Goal: Transaction & Acquisition: Purchase product/service

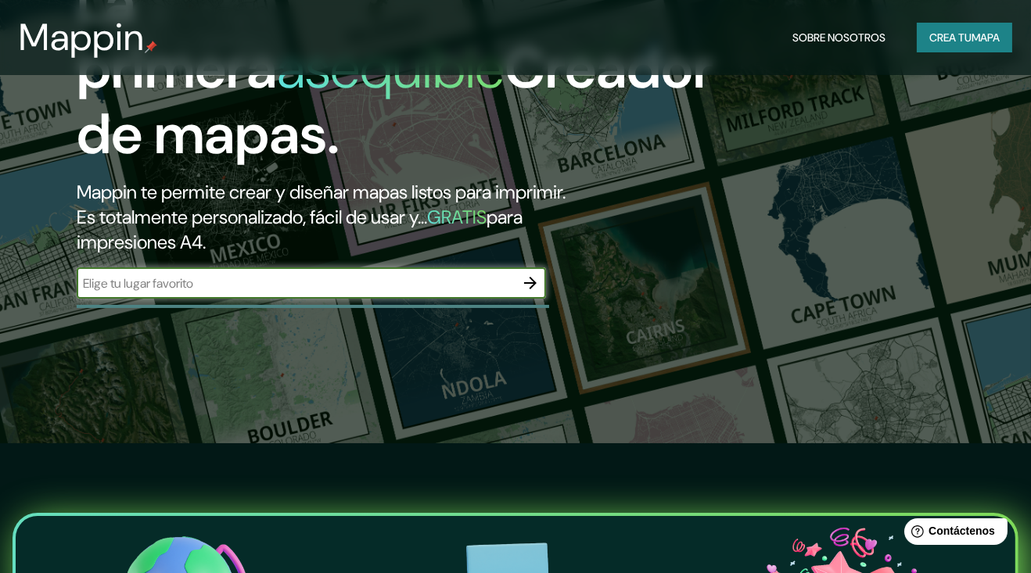
scroll to position [126, 0]
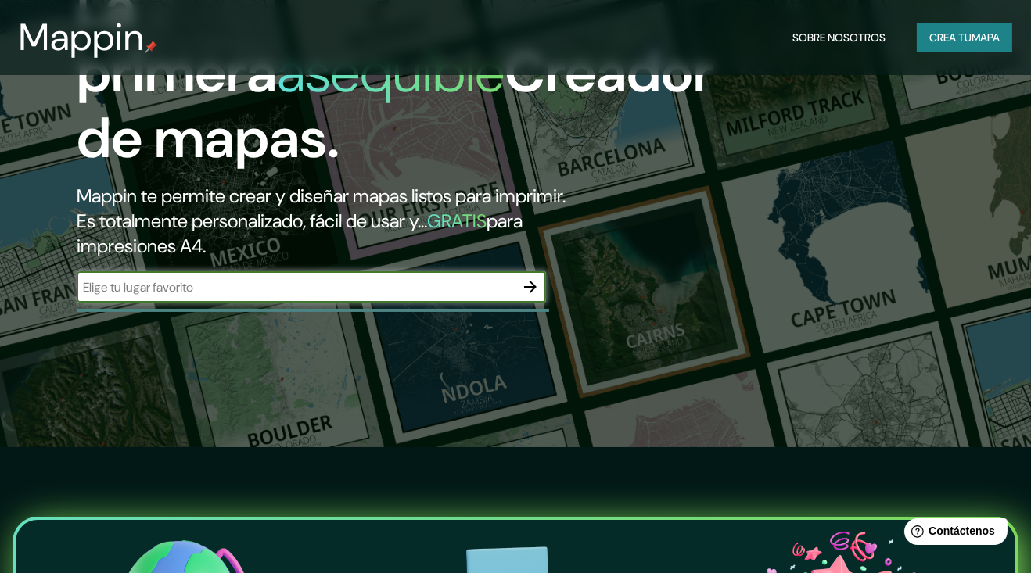
click at [135, 296] on input "text" at bounding box center [296, 287] width 438 height 18
type input "[DATE][PERSON_NAME] ajusco cdmx"
click at [533, 296] on icon "button" at bounding box center [530, 287] width 19 height 19
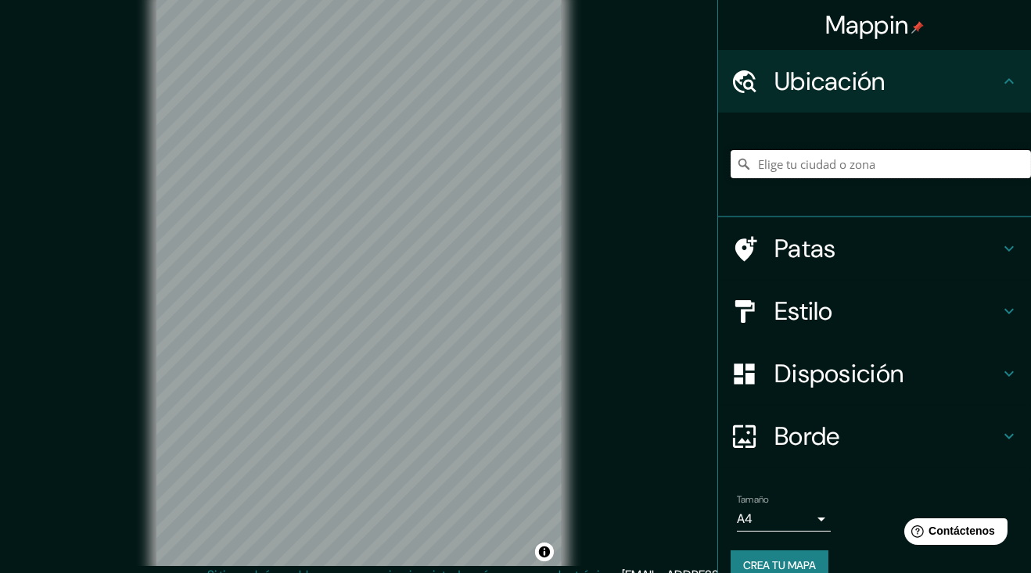
click at [947, 156] on input "Elige tu ciudad o zona" at bounding box center [881, 164] width 300 height 28
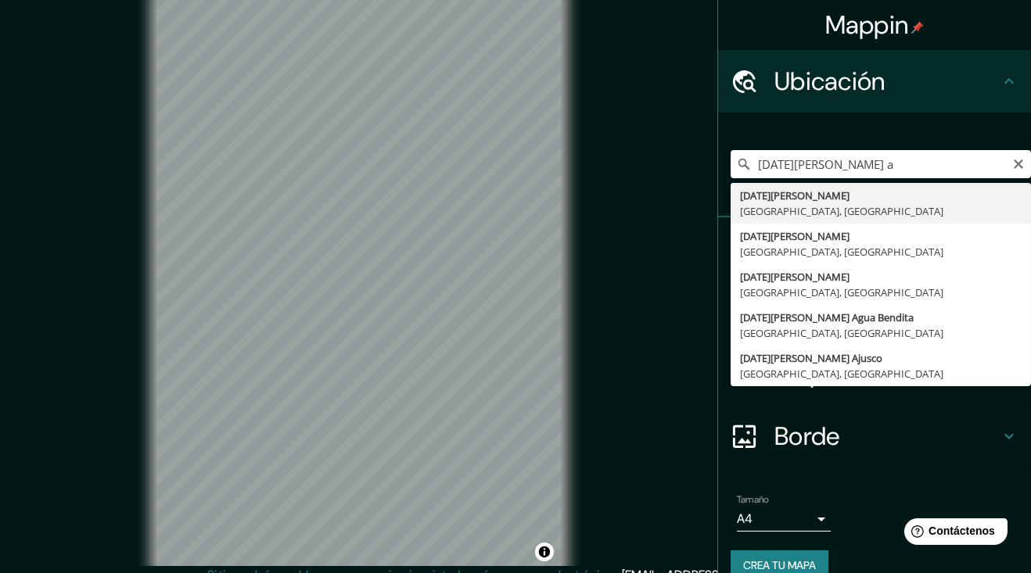
type input "[DATE][PERSON_NAME] Ajusco, [GEOGRAPHIC_DATA], [GEOGRAPHIC_DATA]"
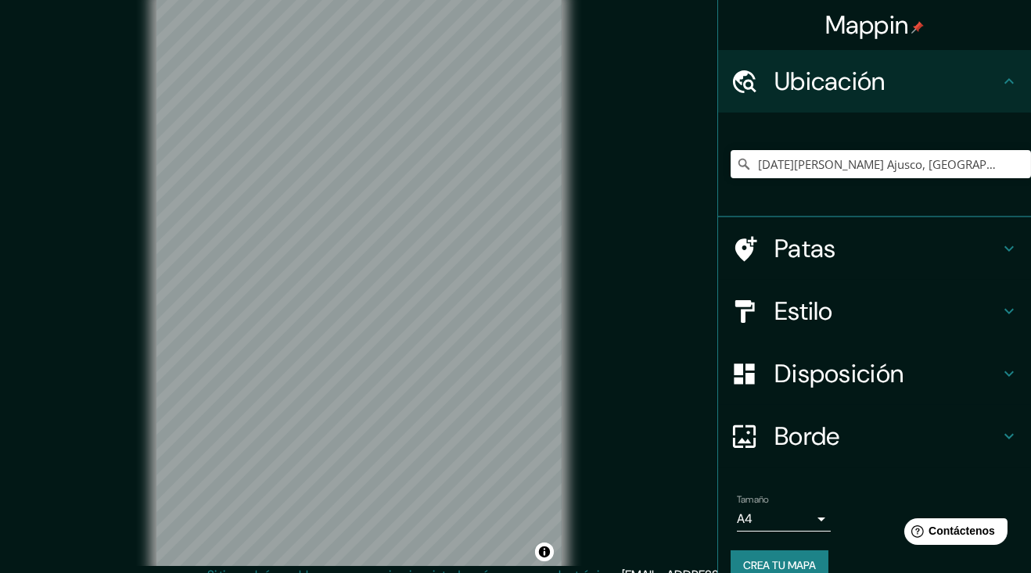
click at [1010, 304] on icon at bounding box center [1009, 311] width 19 height 19
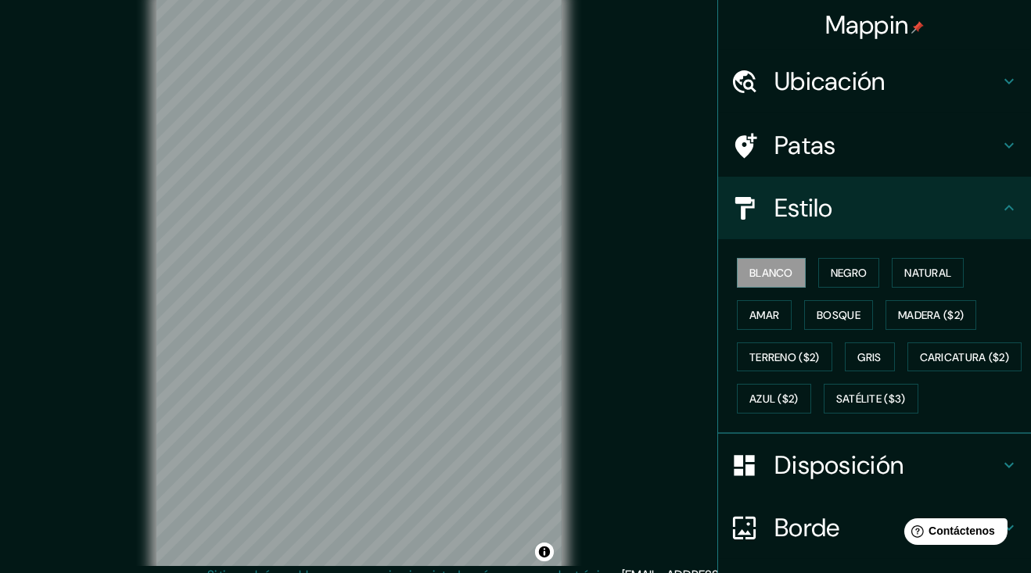
click at [848, 277] on font "Negro" at bounding box center [849, 273] width 37 height 14
click at [778, 281] on font "Blanco" at bounding box center [771, 273] width 44 height 20
click at [999, 207] on h4 "Estilo" at bounding box center [886, 207] width 225 height 31
click at [1007, 145] on icon at bounding box center [1008, 145] width 9 height 5
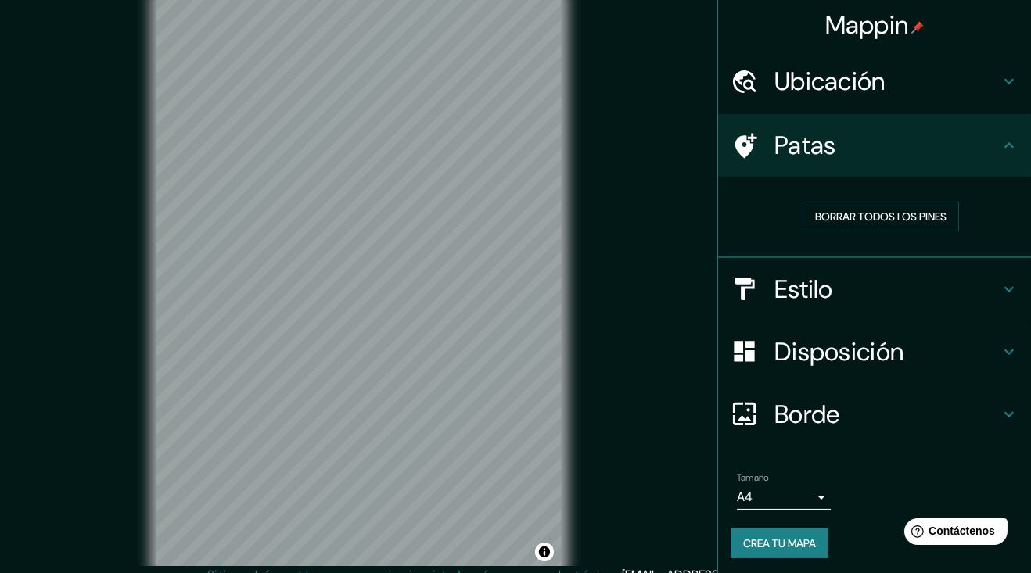
click at [1009, 140] on icon at bounding box center [1009, 145] width 19 height 19
click at [932, 350] on h4 "Disposición" at bounding box center [886, 351] width 225 height 31
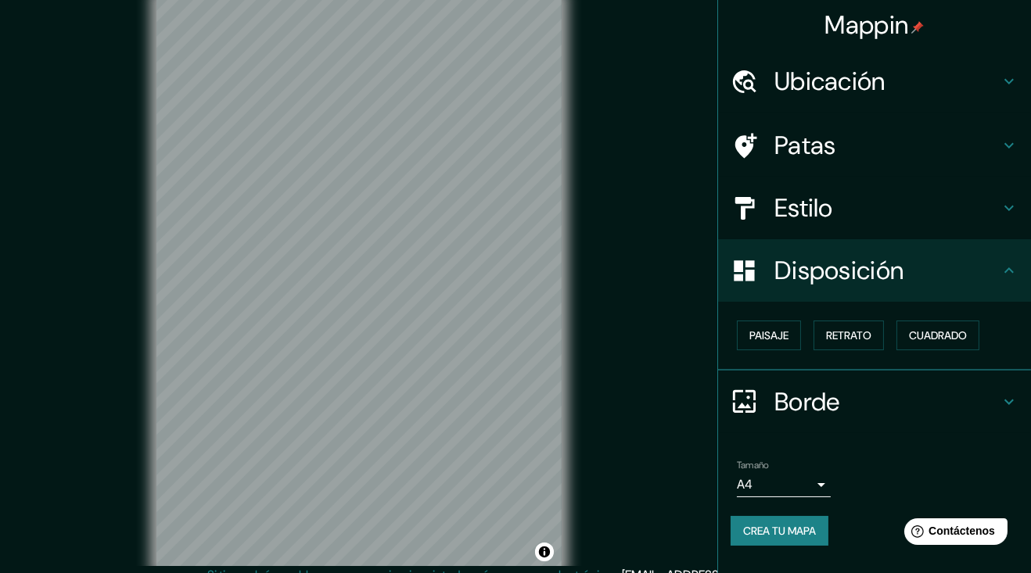
click at [851, 342] on font "Retrato" at bounding box center [848, 336] width 45 height 14
click at [956, 332] on font "Cuadrado" at bounding box center [938, 336] width 58 height 14
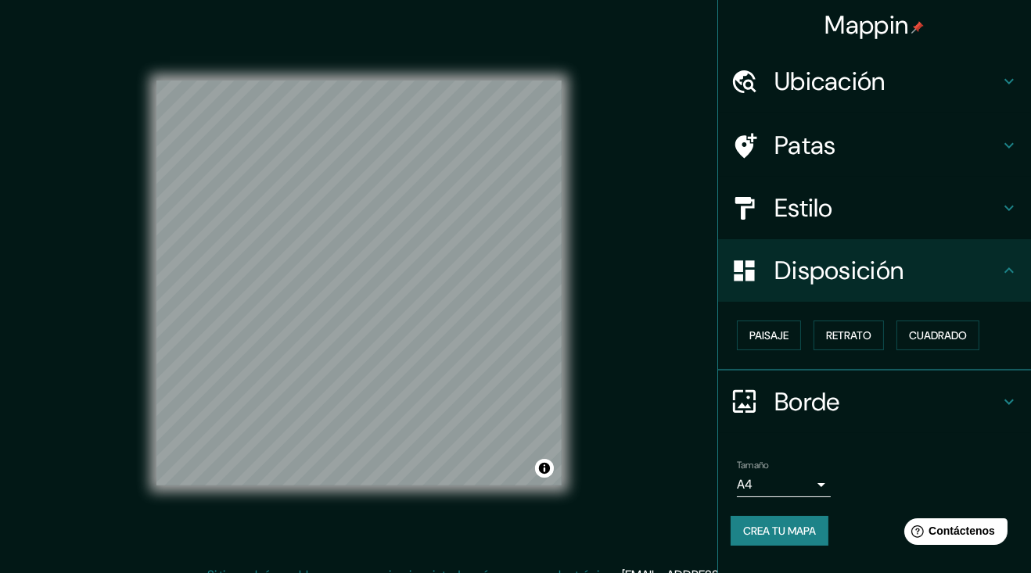
click at [781, 335] on font "Paisaje" at bounding box center [768, 336] width 39 height 14
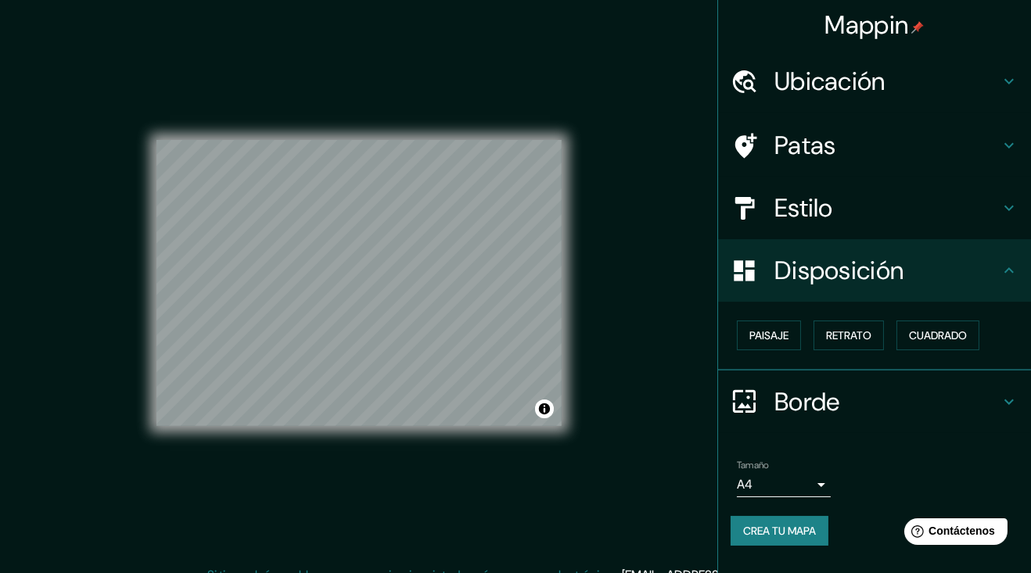
click at [849, 336] on font "Retrato" at bounding box center [848, 336] width 45 height 14
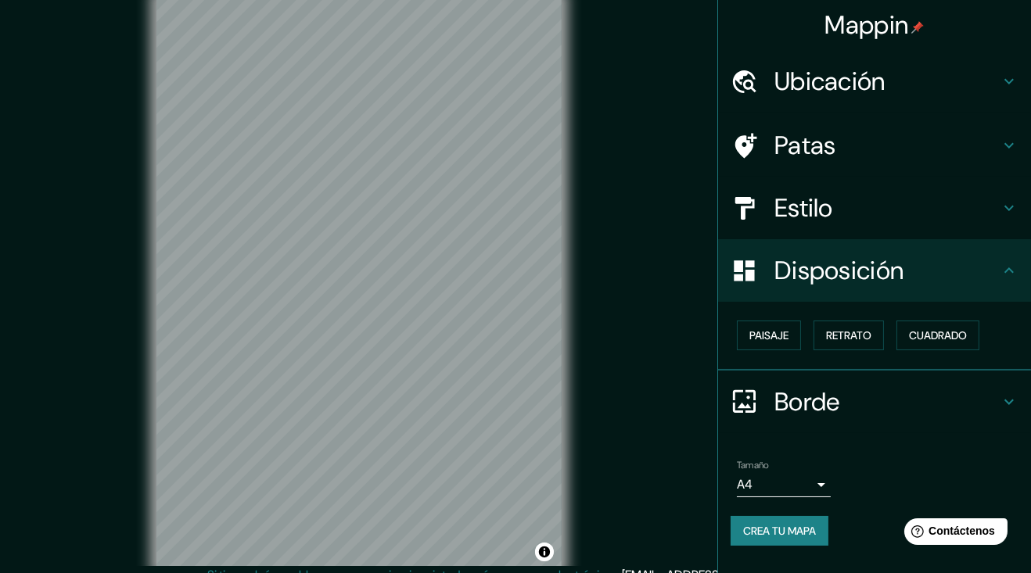
click at [846, 336] on font "Retrato" at bounding box center [848, 336] width 45 height 14
click at [777, 329] on font "Paisaje" at bounding box center [768, 336] width 39 height 14
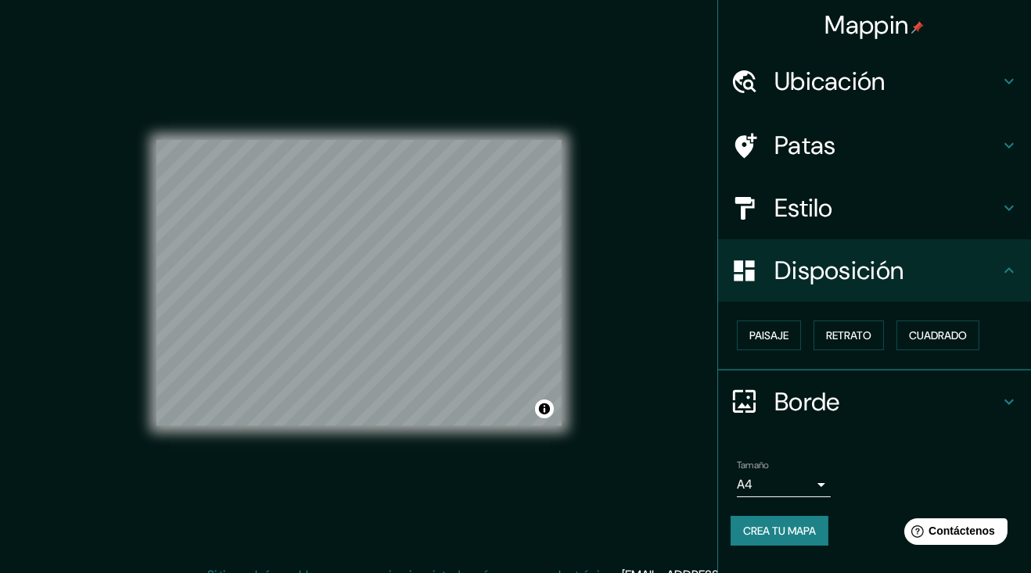
click at [854, 339] on font "Retrato" at bounding box center [848, 336] width 45 height 14
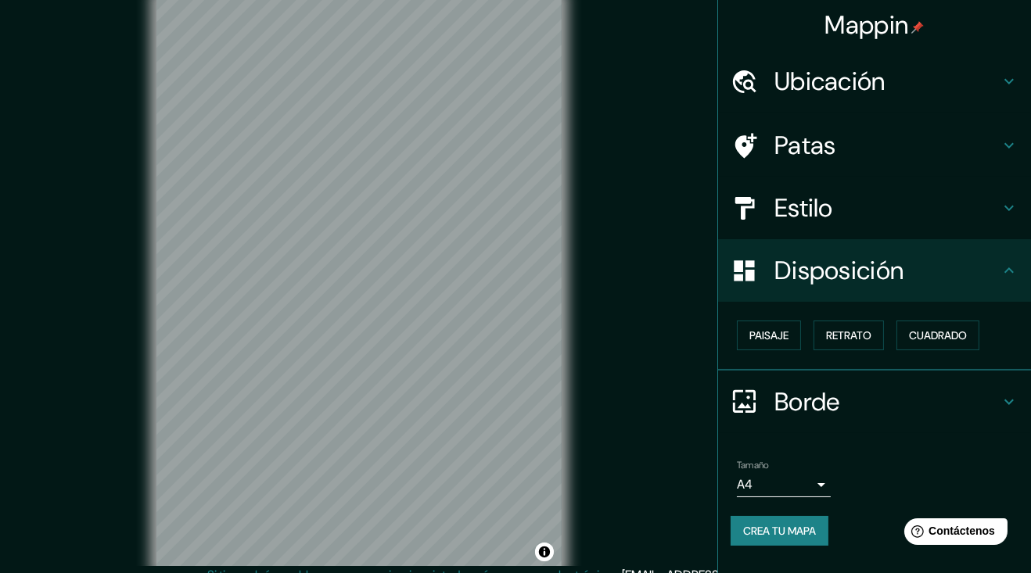
click at [938, 329] on font "Cuadrado" at bounding box center [938, 336] width 58 height 14
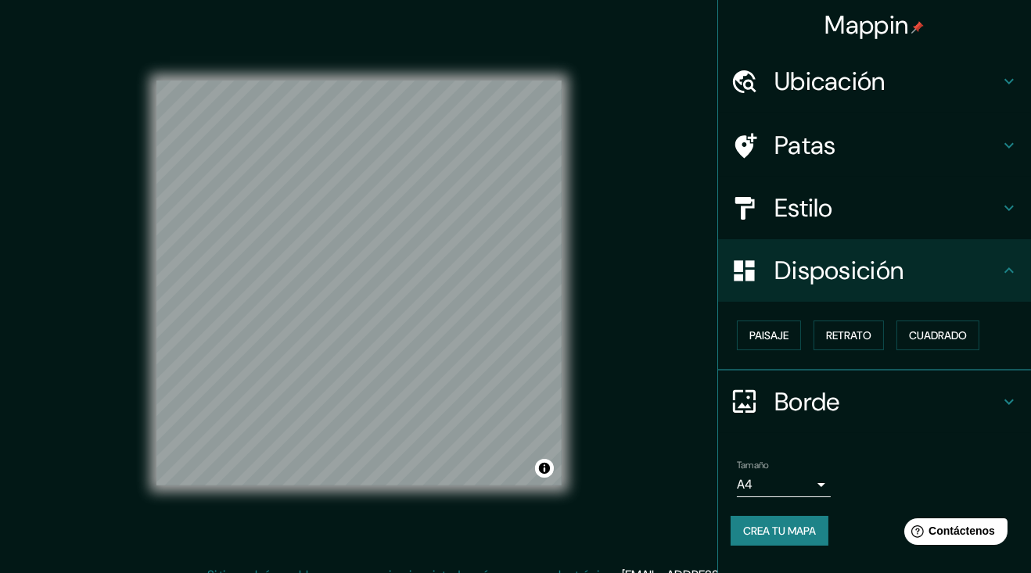
click at [1017, 271] on icon at bounding box center [1009, 270] width 19 height 19
click at [1010, 257] on div "Disposición" at bounding box center [874, 270] width 313 height 63
click at [849, 329] on font "Retrato" at bounding box center [848, 336] width 45 height 14
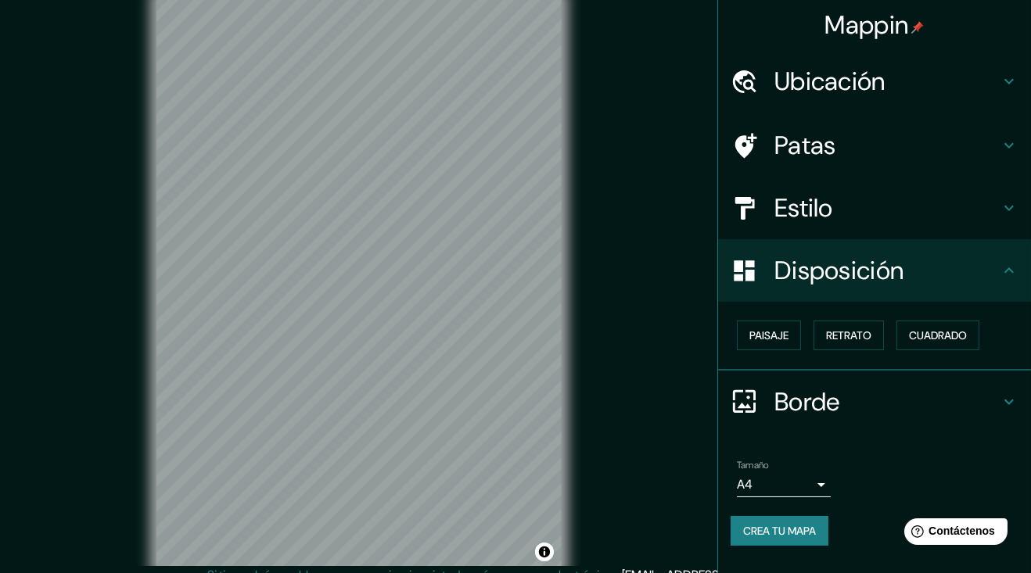
click at [830, 332] on font "Retrato" at bounding box center [848, 336] width 45 height 14
click at [932, 338] on font "Cuadrado" at bounding box center [938, 336] width 58 height 14
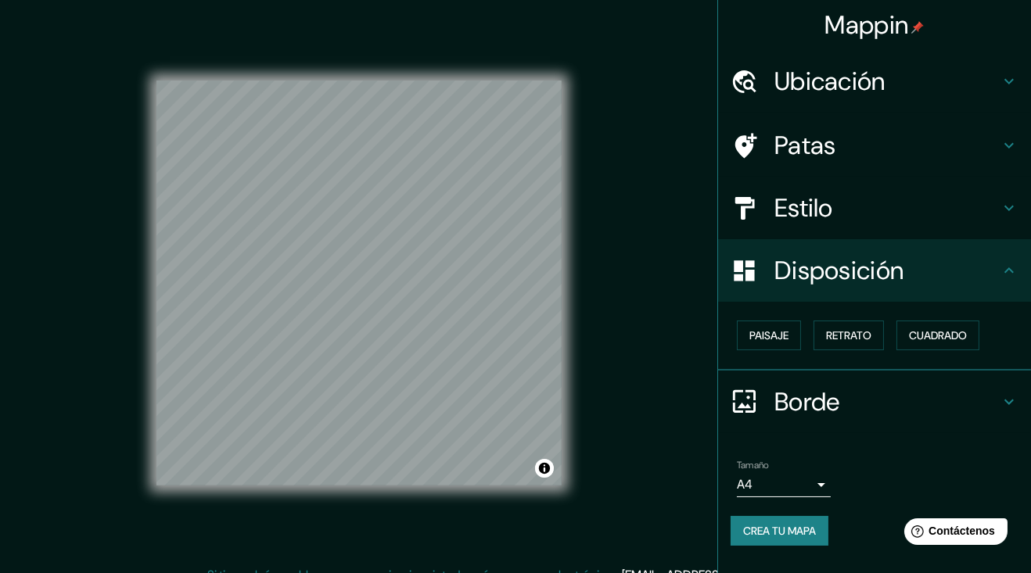
click at [777, 336] on font "Paisaje" at bounding box center [768, 336] width 39 height 14
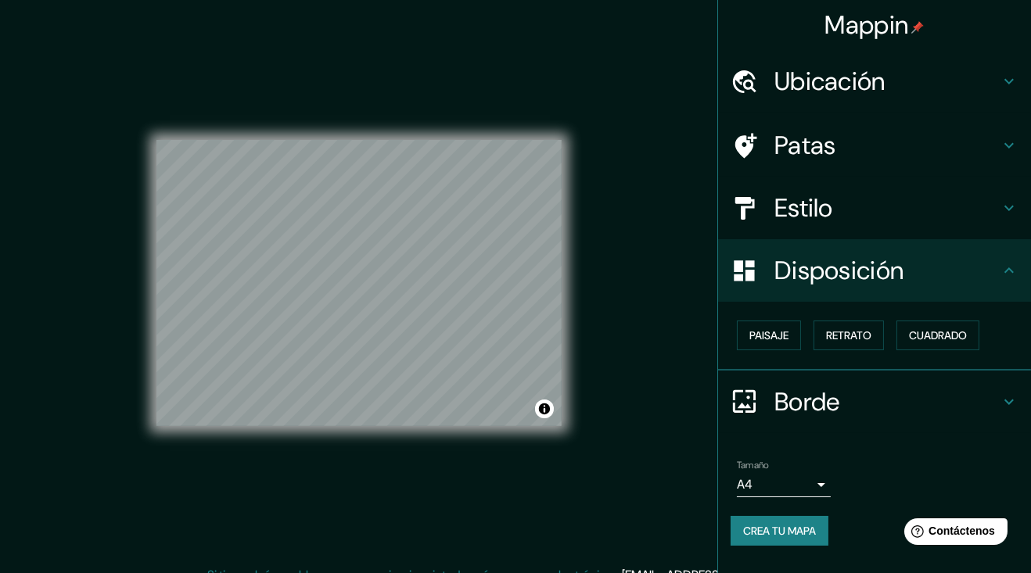
click at [786, 332] on font "Paisaje" at bounding box center [768, 336] width 39 height 14
click at [785, 335] on font "Paisaje" at bounding box center [768, 336] width 39 height 14
click at [846, 338] on font "Retrato" at bounding box center [848, 336] width 45 height 14
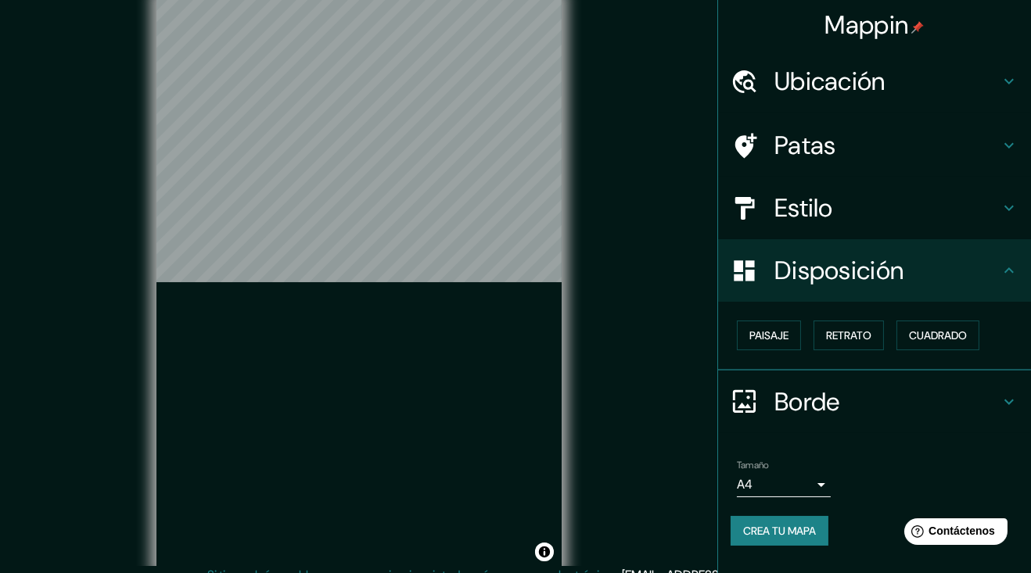
click at [849, 339] on font "Retrato" at bounding box center [848, 336] width 45 height 14
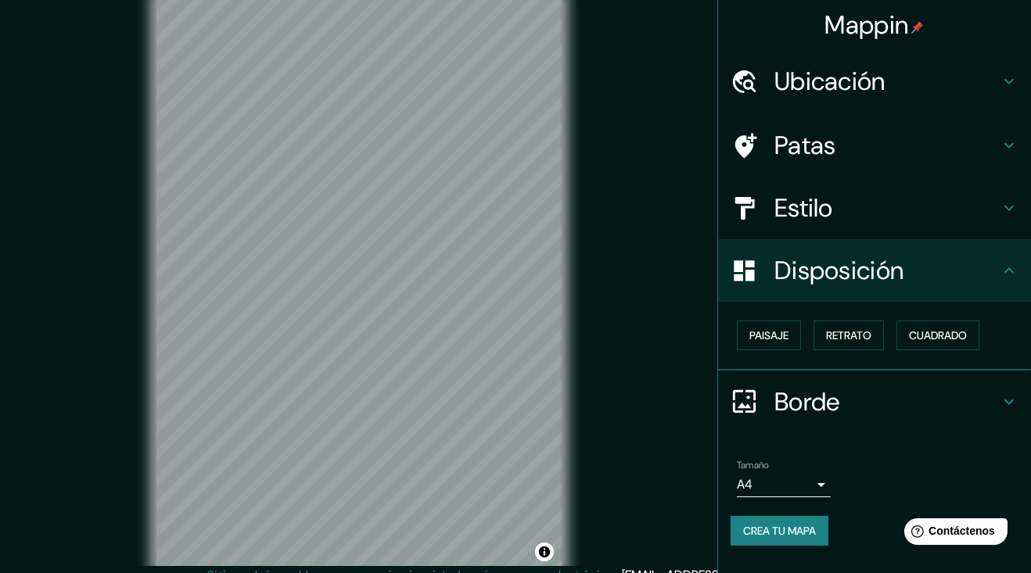
click at [849, 338] on font "Retrato" at bounding box center [848, 336] width 45 height 14
click at [918, 338] on font "Cuadrado" at bounding box center [938, 336] width 58 height 14
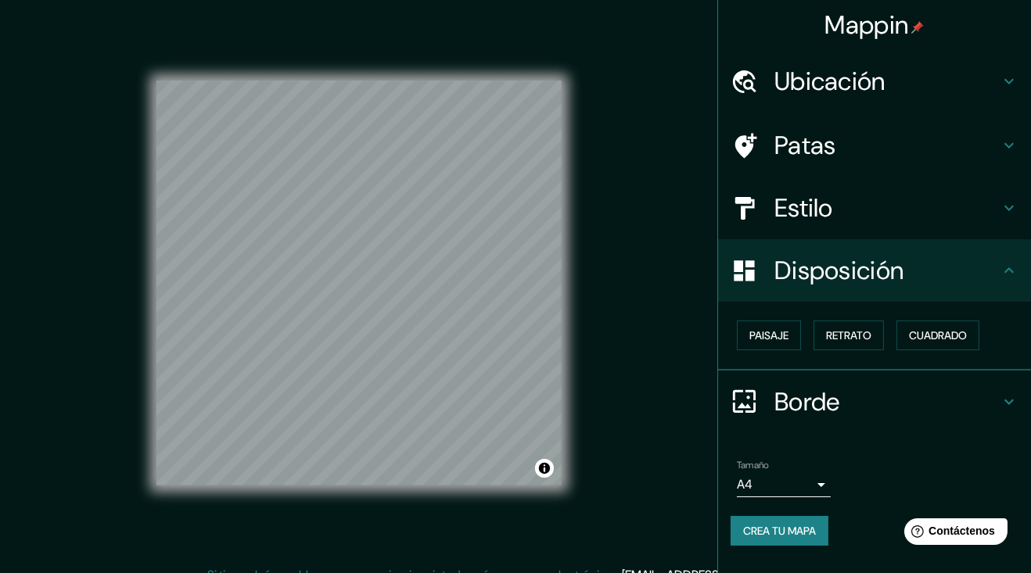
click at [926, 332] on font "Cuadrado" at bounding box center [938, 336] width 58 height 14
click at [928, 334] on font "Cuadrado" at bounding box center [938, 336] width 58 height 14
click at [929, 333] on font "Cuadrado" at bounding box center [938, 336] width 58 height 14
click at [929, 334] on font "Cuadrado" at bounding box center [938, 336] width 58 height 14
click at [1025, 253] on div "Disposición" at bounding box center [874, 270] width 313 height 63
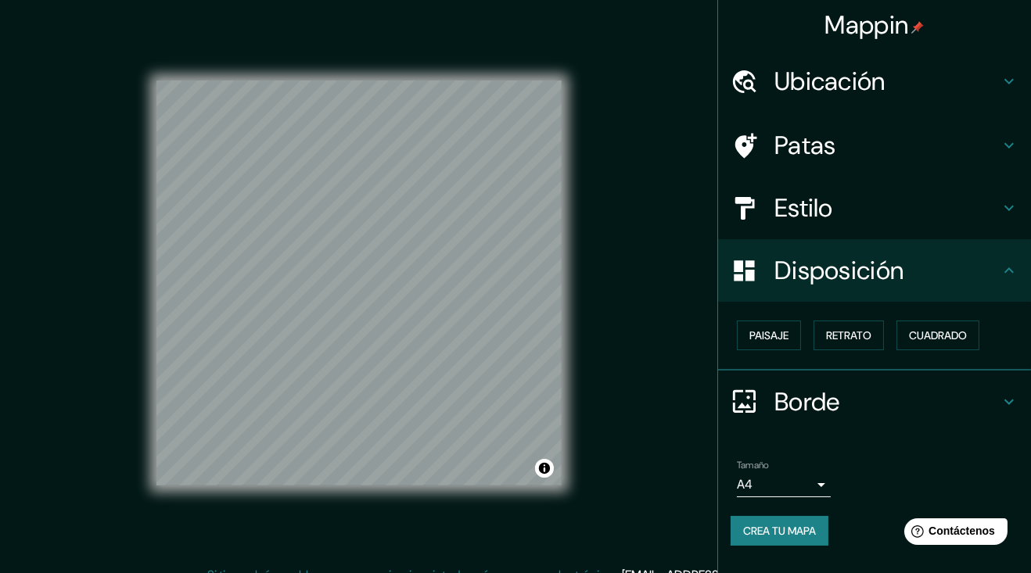
click at [1021, 257] on div "Disposición" at bounding box center [874, 270] width 313 height 63
click at [1015, 268] on icon at bounding box center [1009, 270] width 19 height 19
click at [1005, 200] on icon at bounding box center [1009, 208] width 19 height 19
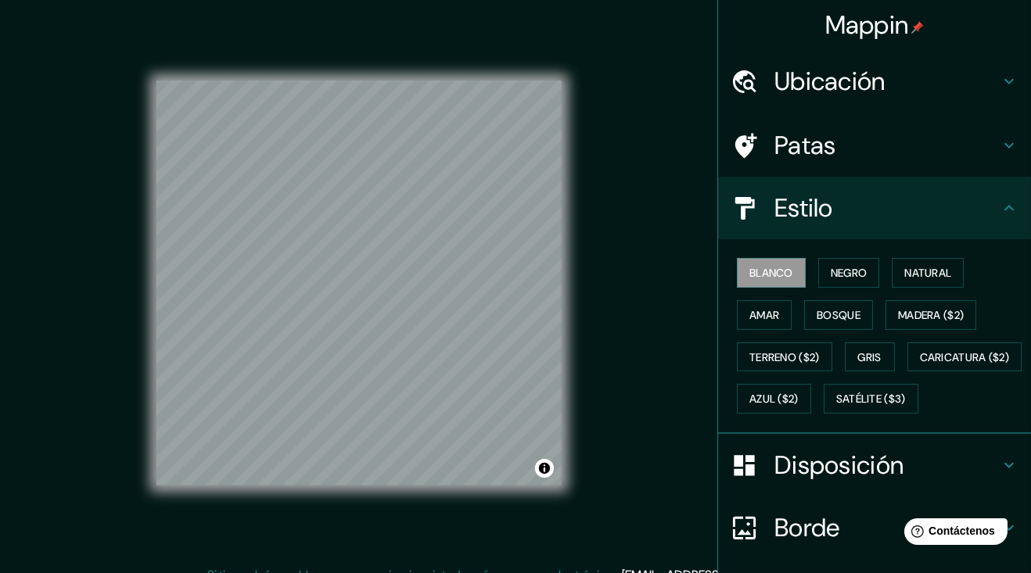
click at [778, 314] on font "Amar" at bounding box center [764, 315] width 30 height 14
click at [821, 317] on font "Bosque" at bounding box center [839, 315] width 44 height 14
click at [852, 363] on button "Gris" at bounding box center [870, 358] width 50 height 30
click at [772, 278] on font "Blanco" at bounding box center [771, 273] width 44 height 14
click at [1014, 200] on icon at bounding box center [1009, 208] width 19 height 19
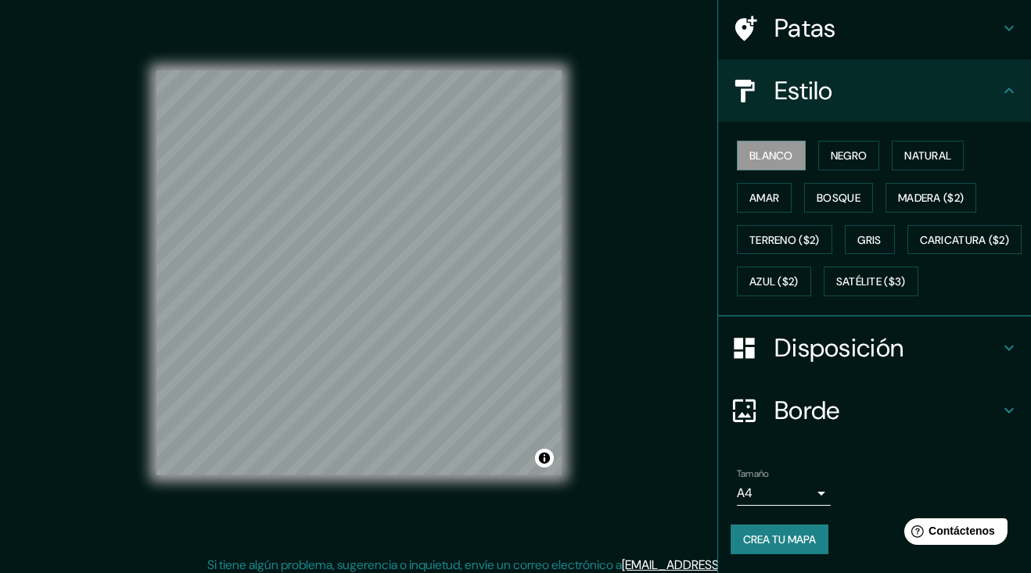
scroll to position [81, 0]
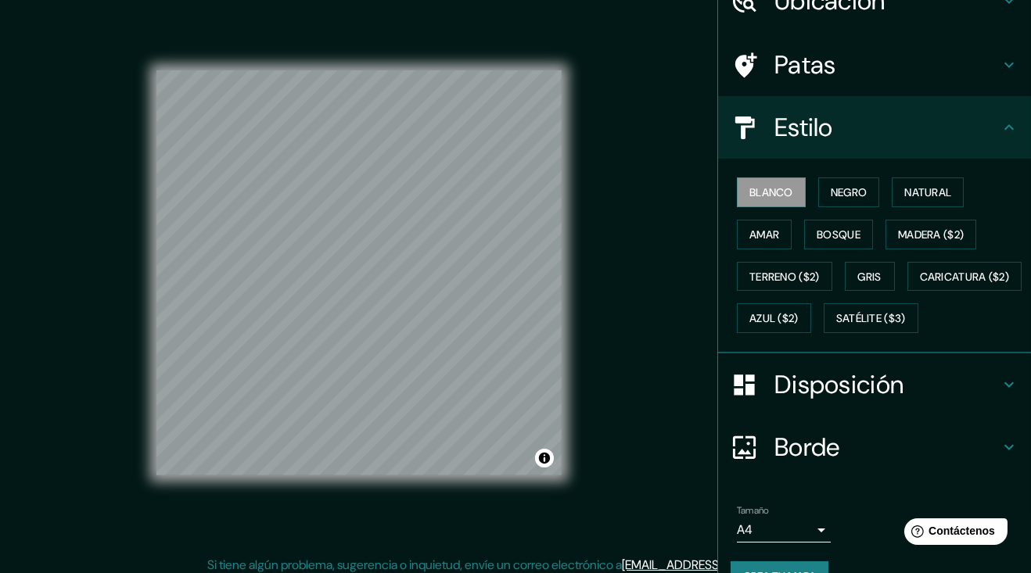
click at [858, 463] on h4 "Borde" at bounding box center [886, 447] width 225 height 31
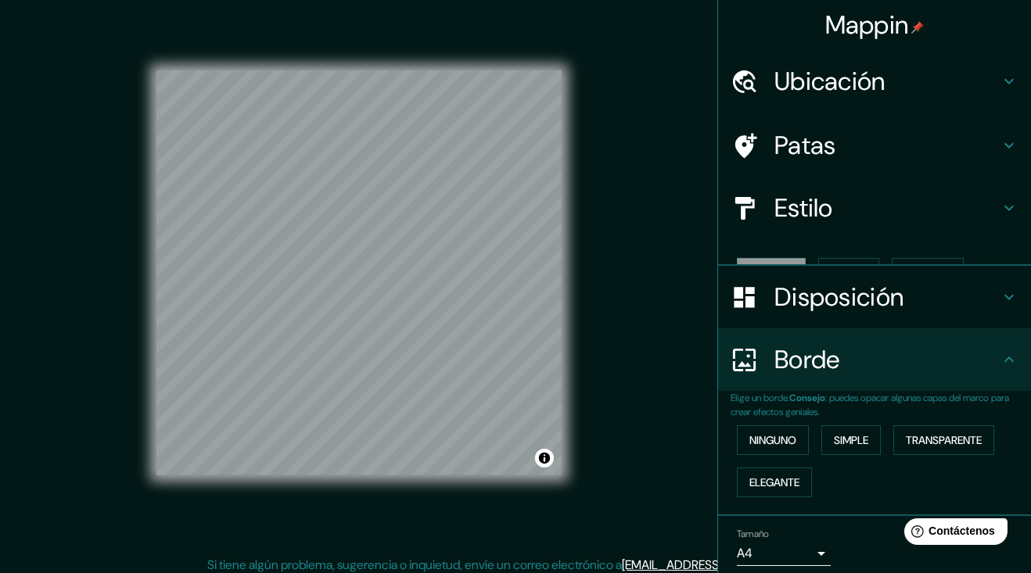
scroll to position [0, 0]
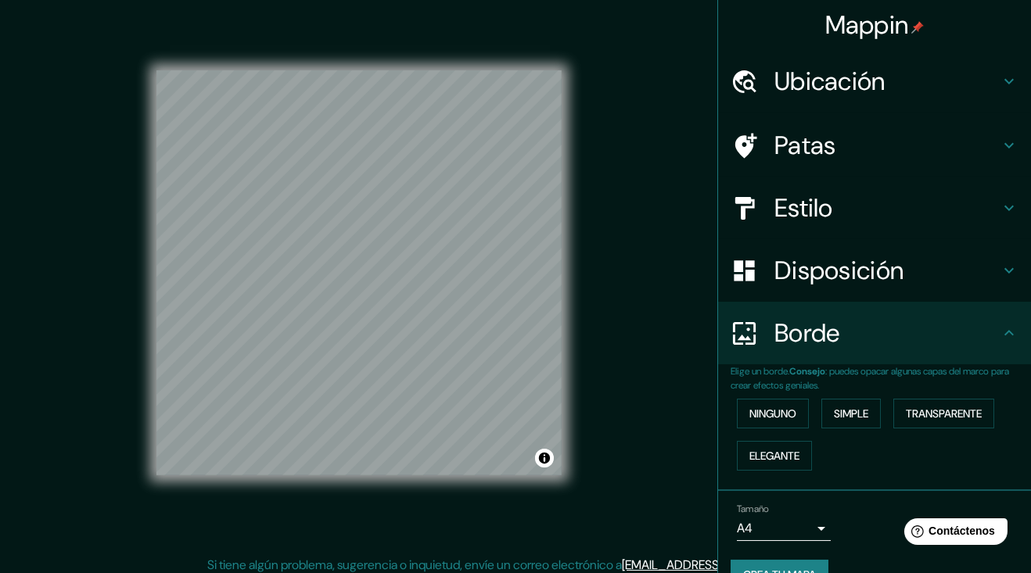
click at [846, 419] on font "Simple" at bounding box center [851, 414] width 34 height 14
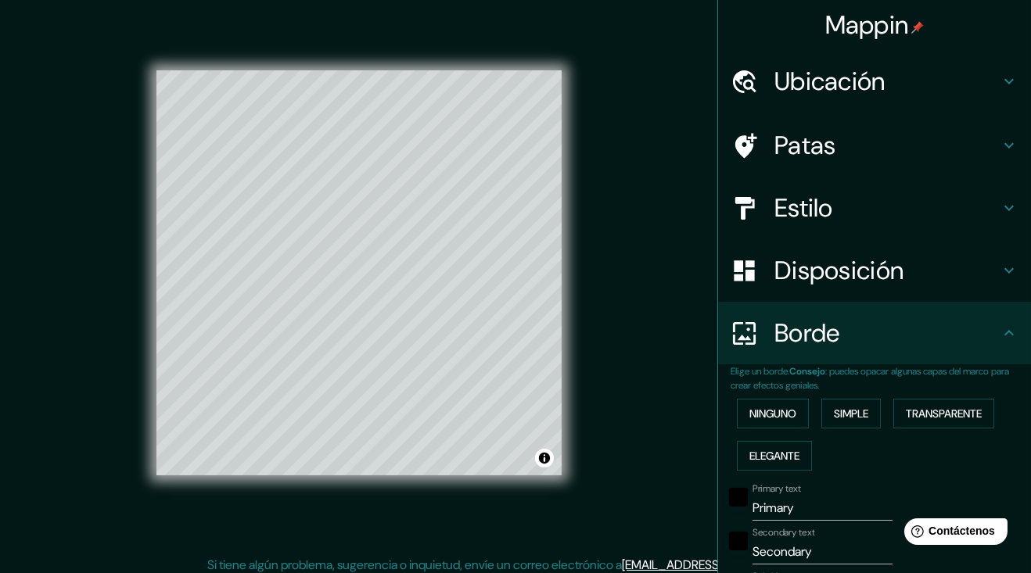
click at [855, 418] on font "Simple" at bounding box center [851, 414] width 34 height 14
type input "207"
type input "41"
click at [787, 427] on button "Ninguno" at bounding box center [773, 414] width 72 height 30
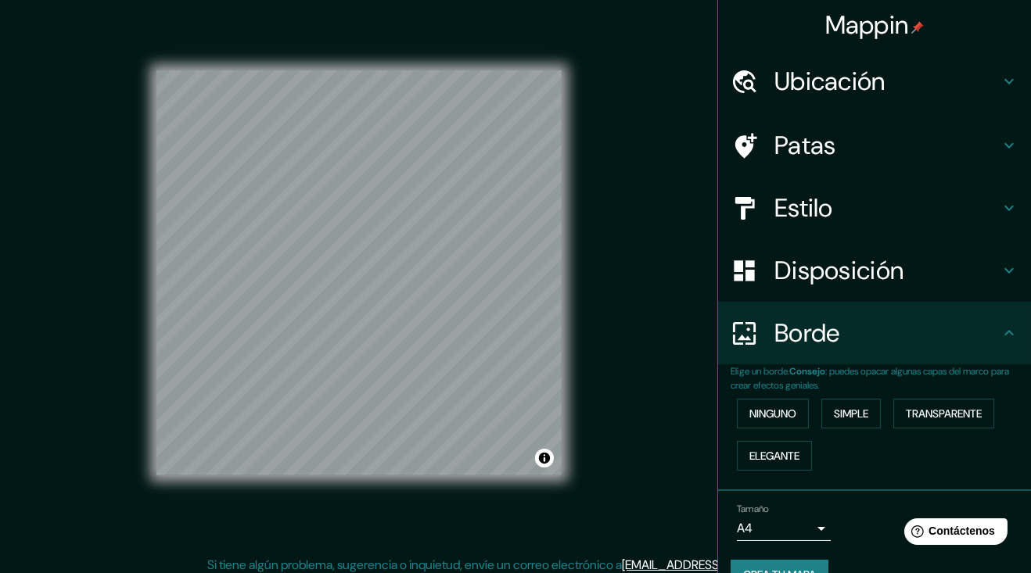
click at [931, 329] on h4 "Borde" at bounding box center [886, 333] width 225 height 31
click at [1008, 316] on div "Borde" at bounding box center [874, 333] width 313 height 63
click at [1008, 262] on icon at bounding box center [1009, 270] width 19 height 19
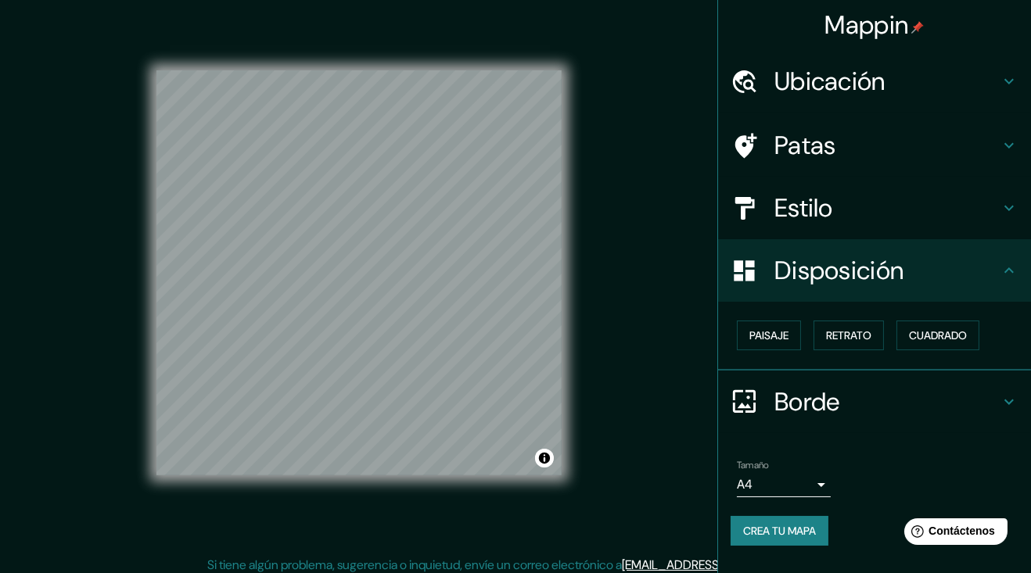
click at [774, 339] on font "Paisaje" at bounding box center [768, 336] width 39 height 14
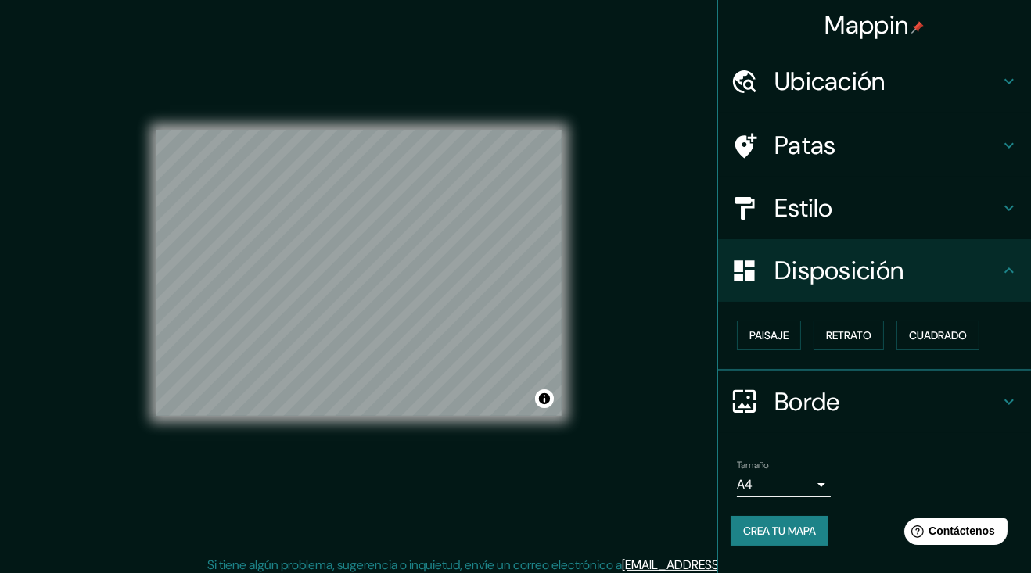
click at [845, 336] on font "Retrato" at bounding box center [848, 336] width 45 height 14
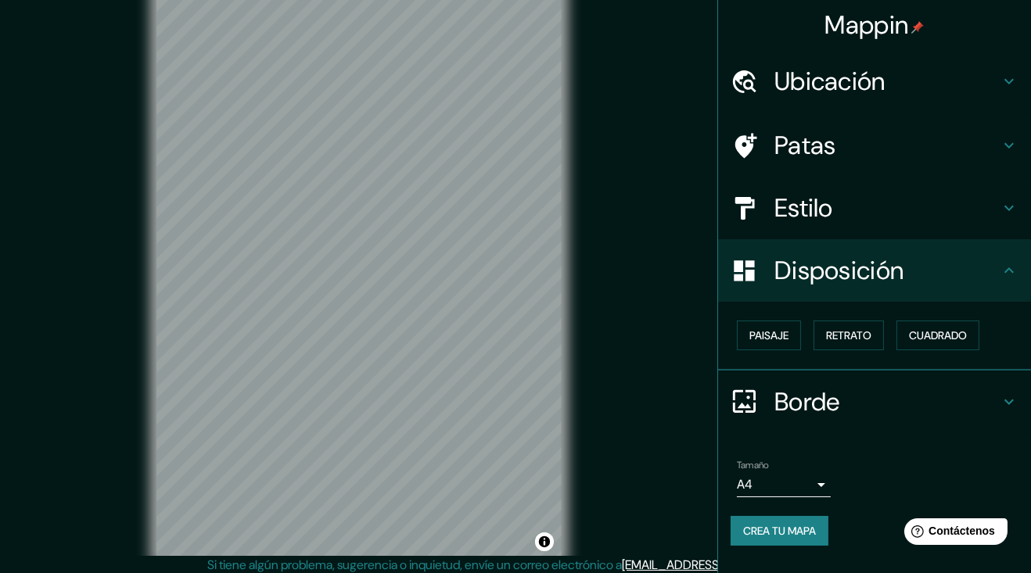
click at [1018, 271] on icon at bounding box center [1009, 270] width 19 height 19
click at [1004, 386] on div "Borde" at bounding box center [874, 402] width 313 height 63
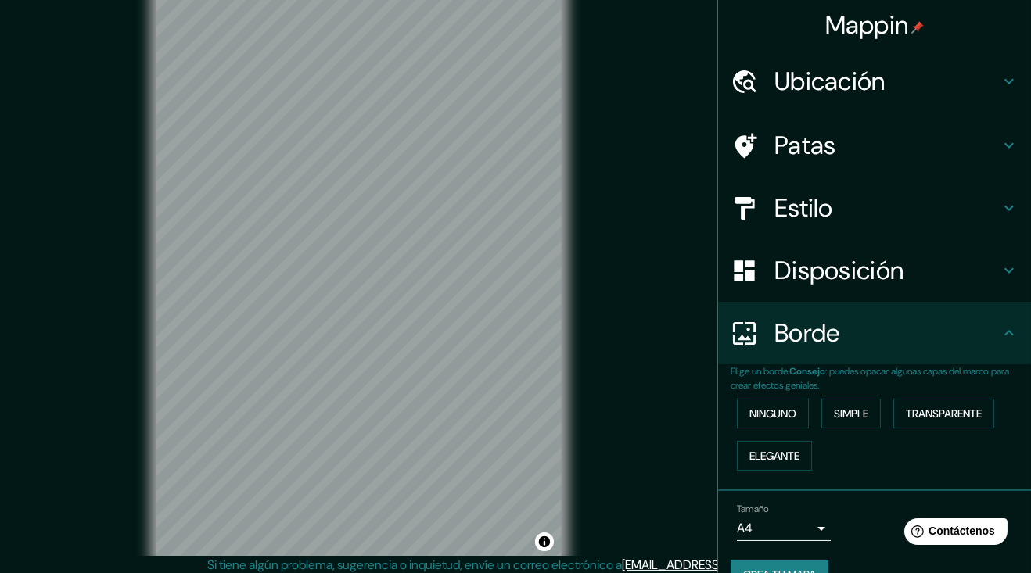
click at [999, 336] on h4 "Borde" at bounding box center [886, 333] width 225 height 31
click at [1018, 329] on div "Borde" at bounding box center [874, 333] width 313 height 63
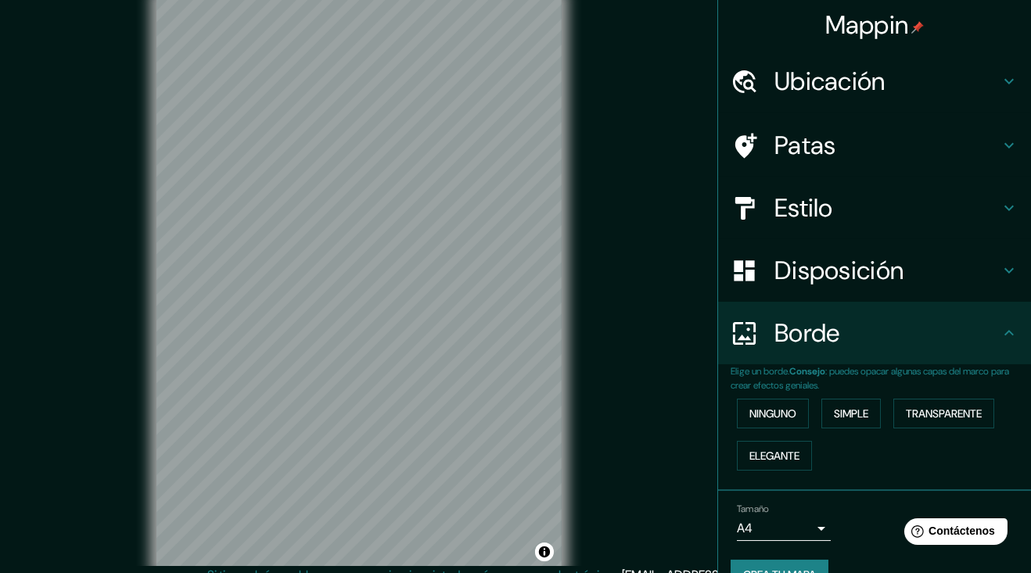
click at [1010, 72] on icon at bounding box center [1009, 81] width 19 height 19
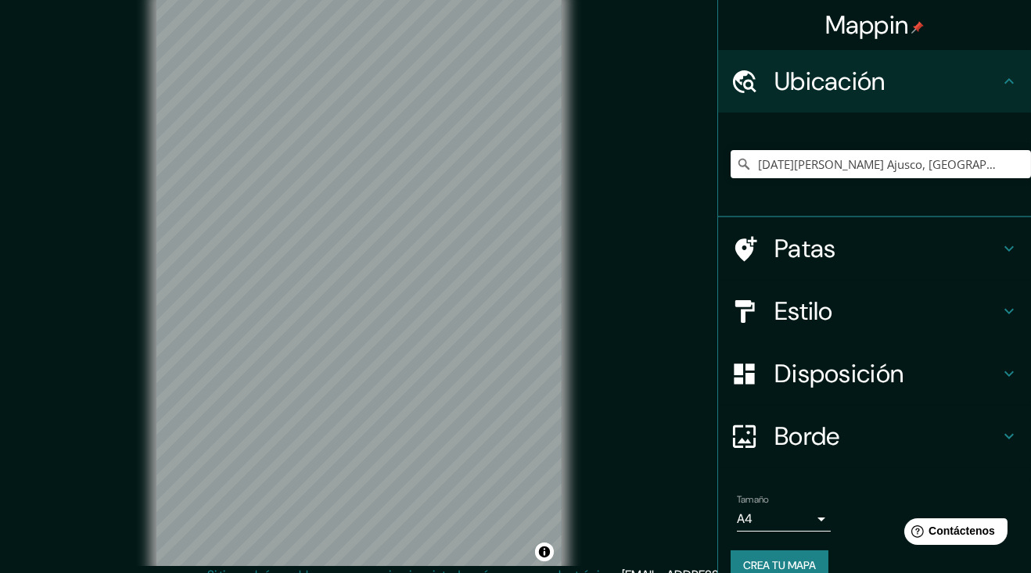
click at [1014, 81] on icon at bounding box center [1009, 81] width 19 height 19
click at [975, 233] on h4 "Patas" at bounding box center [886, 248] width 225 height 31
click at [1008, 81] on icon at bounding box center [1008, 80] width 9 height 5
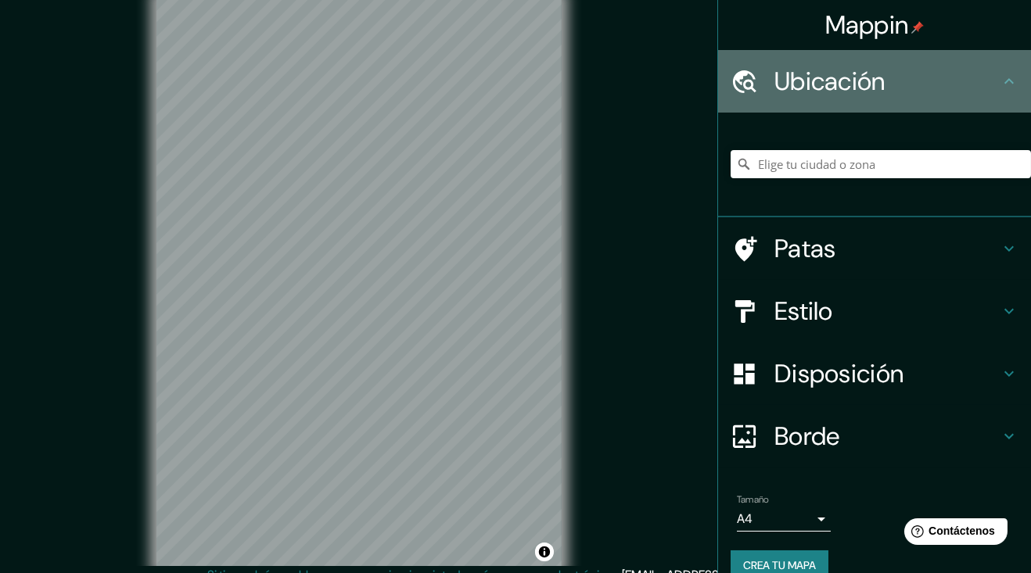
click at [1008, 81] on icon at bounding box center [1008, 80] width 9 height 5
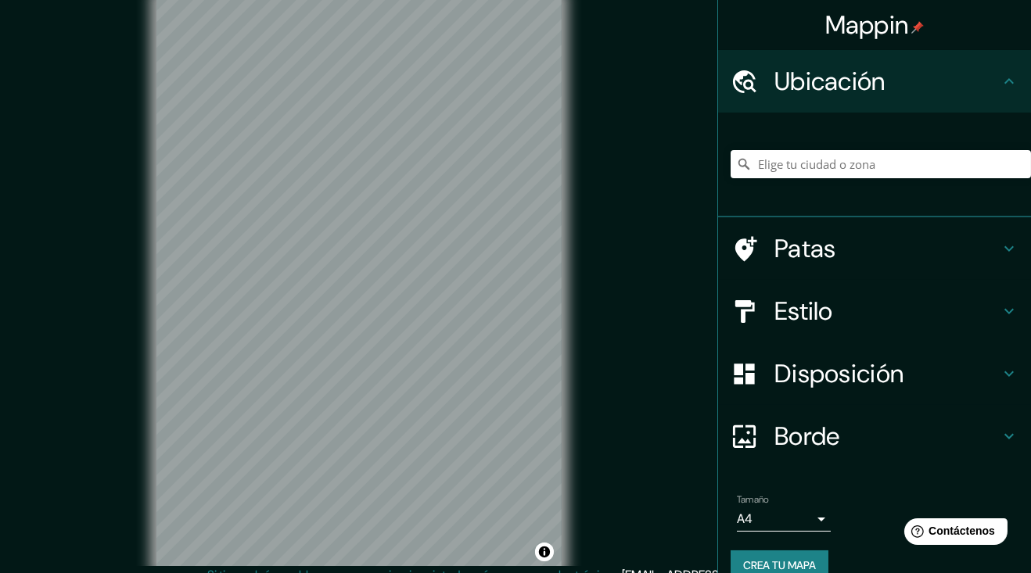
click at [1002, 235] on div "Patas" at bounding box center [874, 248] width 313 height 63
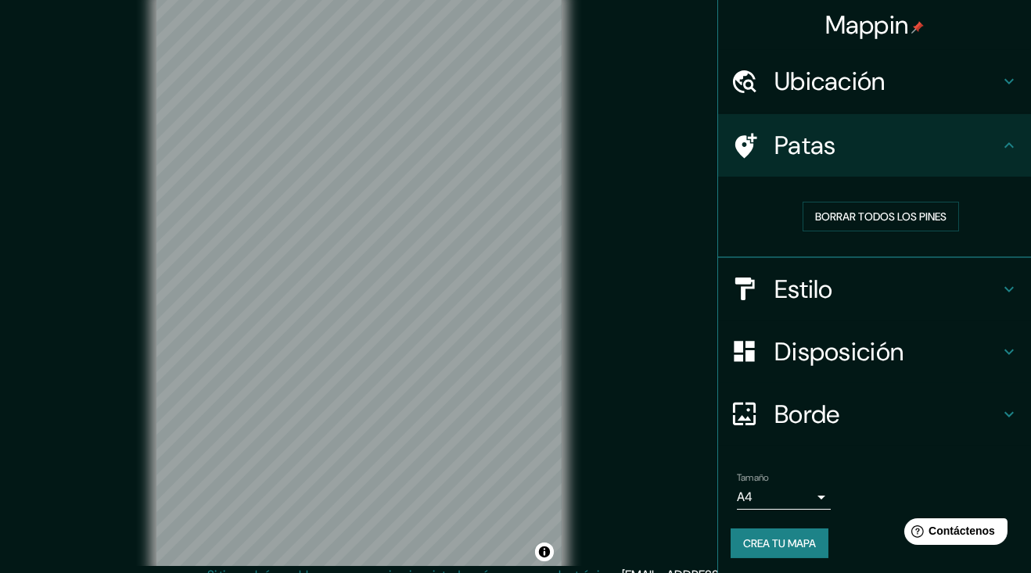
click at [925, 202] on button "Borrar todos los pines" at bounding box center [881, 217] width 156 height 30
click at [930, 215] on font "Borrar todos los pines" at bounding box center [880, 217] width 131 height 14
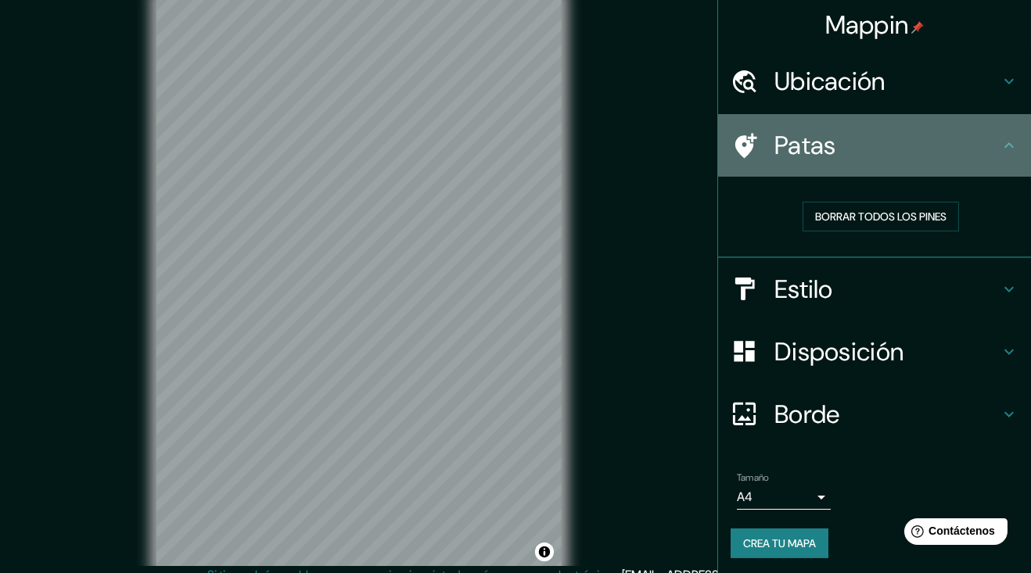
click at [972, 151] on h4 "Patas" at bounding box center [886, 145] width 225 height 31
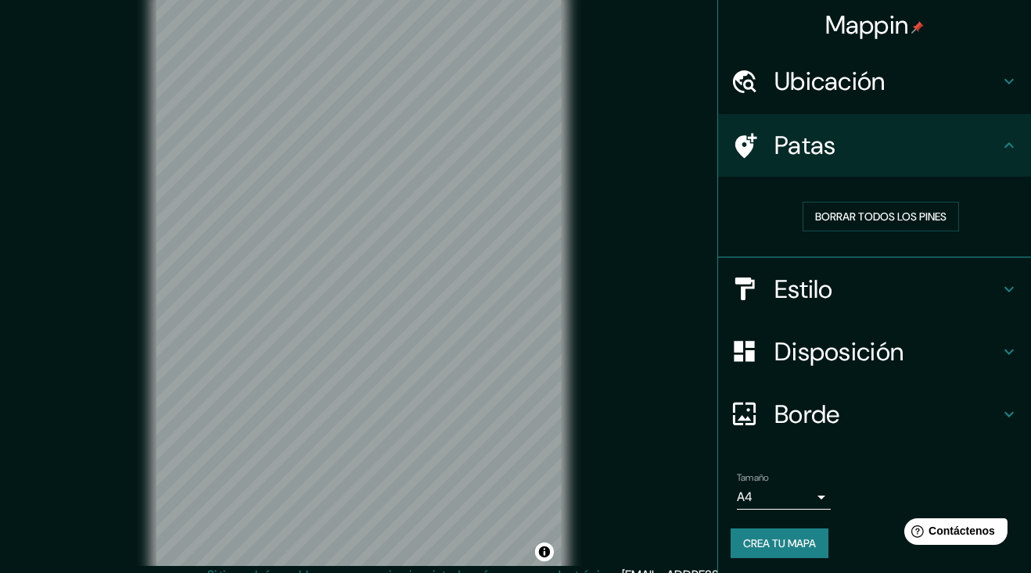
click at [1004, 140] on icon at bounding box center [1009, 145] width 19 height 19
click at [750, 140] on icon at bounding box center [744, 145] width 27 height 27
click at [889, 289] on h4 "Estilo" at bounding box center [886, 289] width 225 height 31
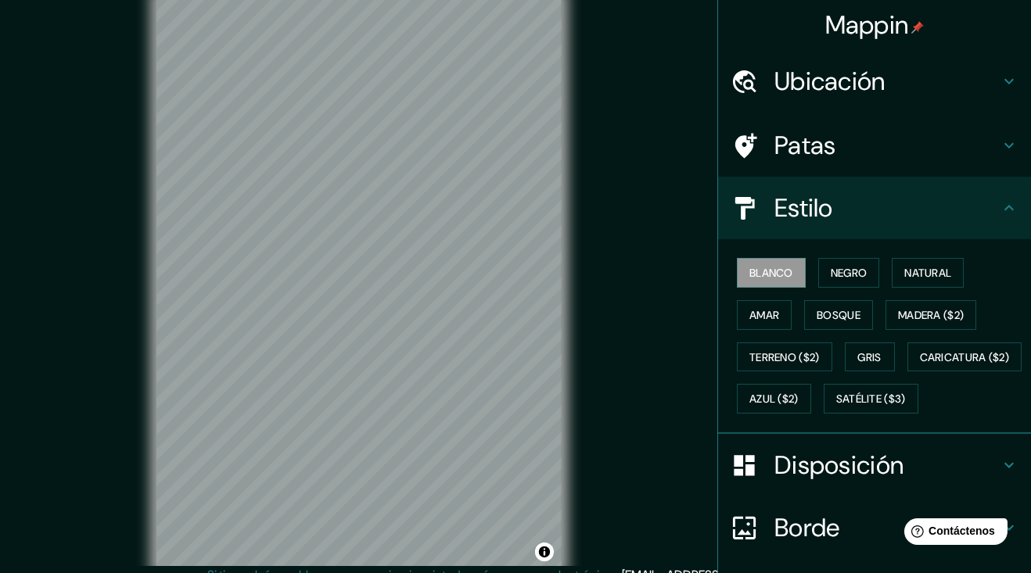
click at [850, 267] on font "Negro" at bounding box center [849, 273] width 37 height 14
click at [780, 263] on font "Blanco" at bounding box center [771, 273] width 44 height 20
click at [916, 141] on h4 "Patas" at bounding box center [886, 145] width 225 height 31
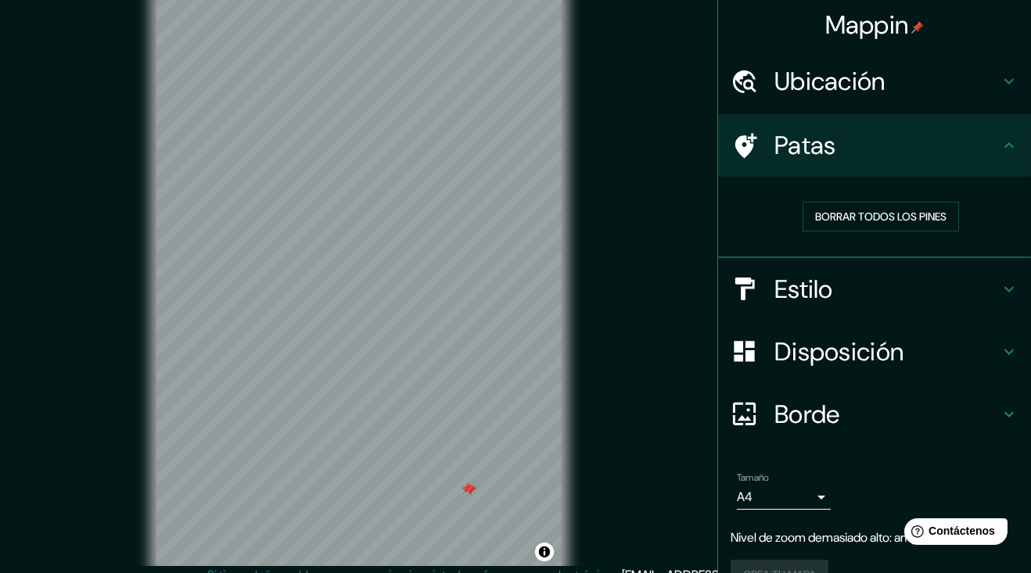
click at [889, 205] on button "Borrar todos los pines" at bounding box center [881, 217] width 156 height 30
click at [991, 81] on h4 "Ubicación" at bounding box center [886, 81] width 225 height 31
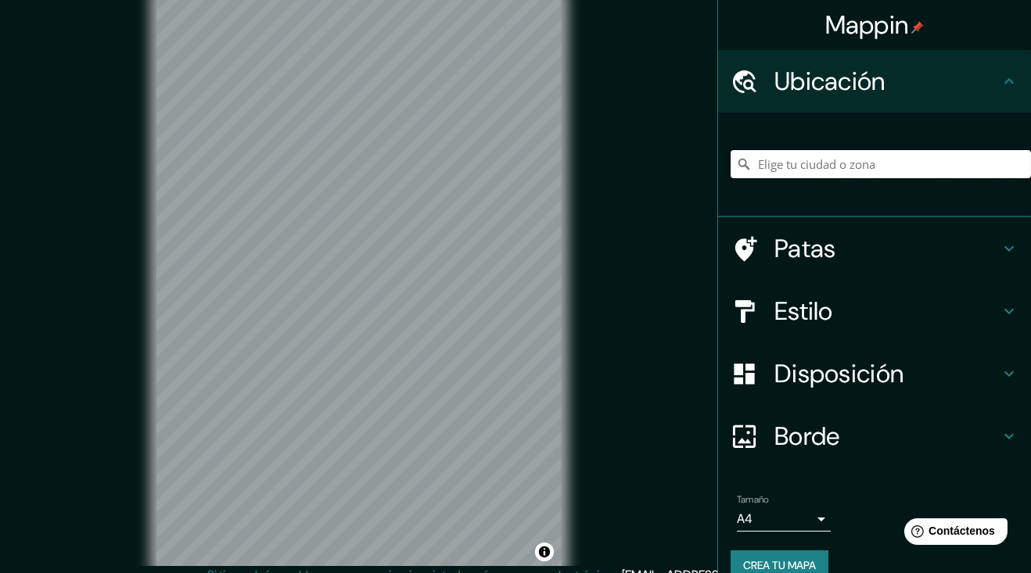
click at [945, 167] on input "Elige tu ciudad o zona" at bounding box center [881, 164] width 300 height 28
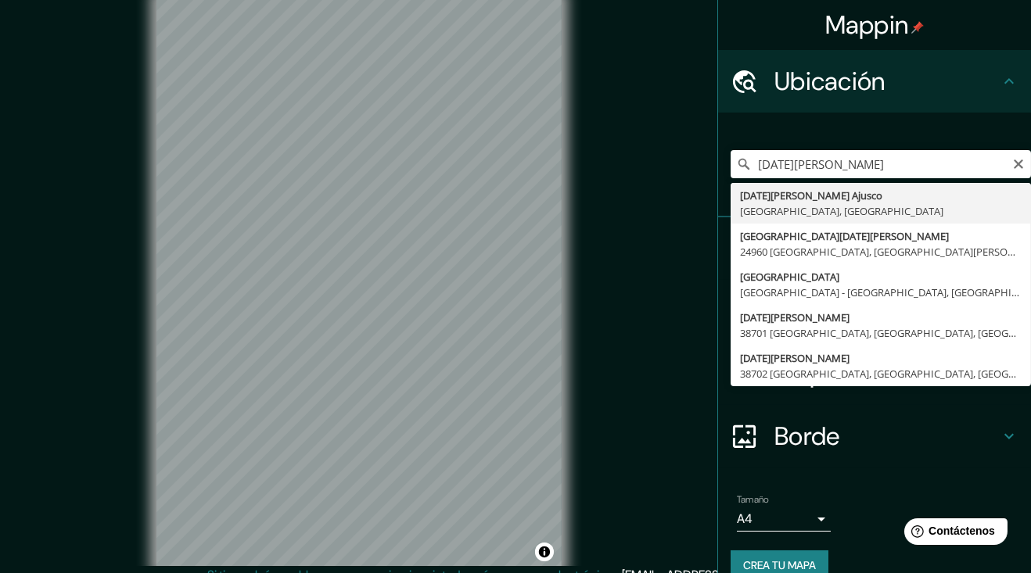
type input "[DATE][PERSON_NAME] Ajusco, [GEOGRAPHIC_DATA], [GEOGRAPHIC_DATA]"
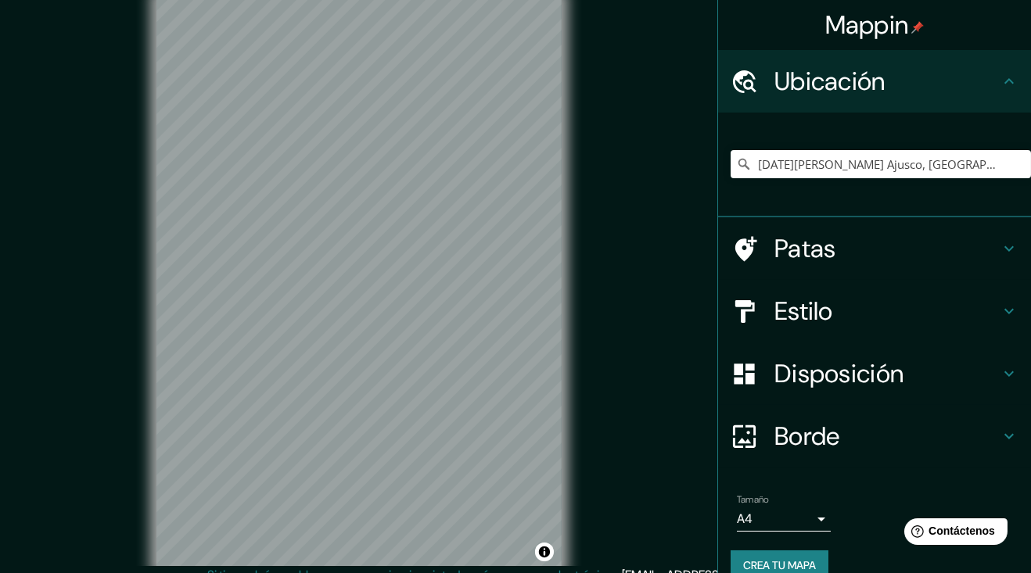
click at [936, 239] on h4 "Patas" at bounding box center [886, 248] width 225 height 31
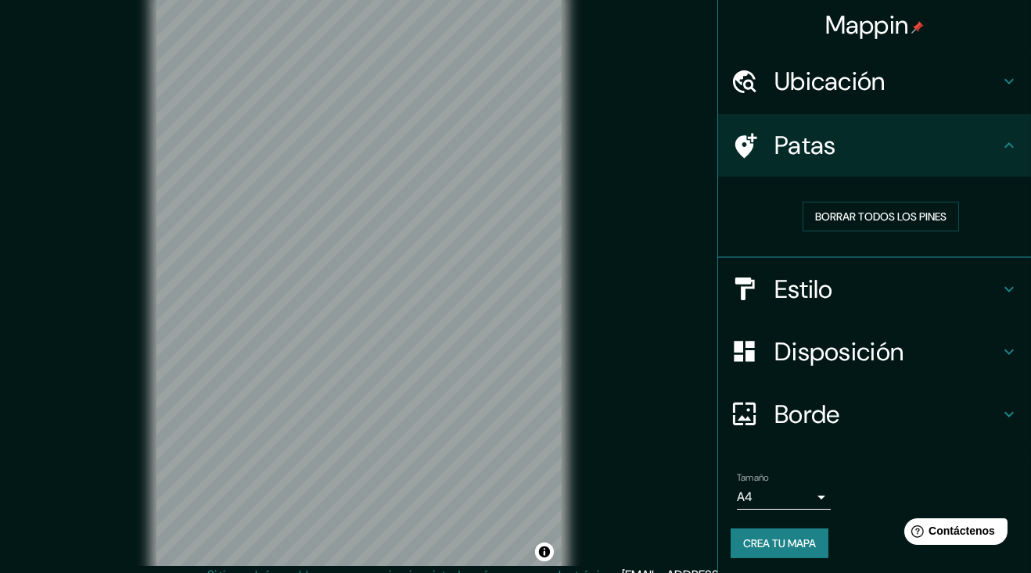
click at [966, 149] on h4 "Patas" at bounding box center [886, 145] width 225 height 31
click at [906, 204] on button "Borrar todos los pines" at bounding box center [881, 217] width 156 height 30
click at [999, 164] on div "Patas" at bounding box center [874, 145] width 313 height 63
click at [1001, 73] on icon at bounding box center [1009, 81] width 19 height 19
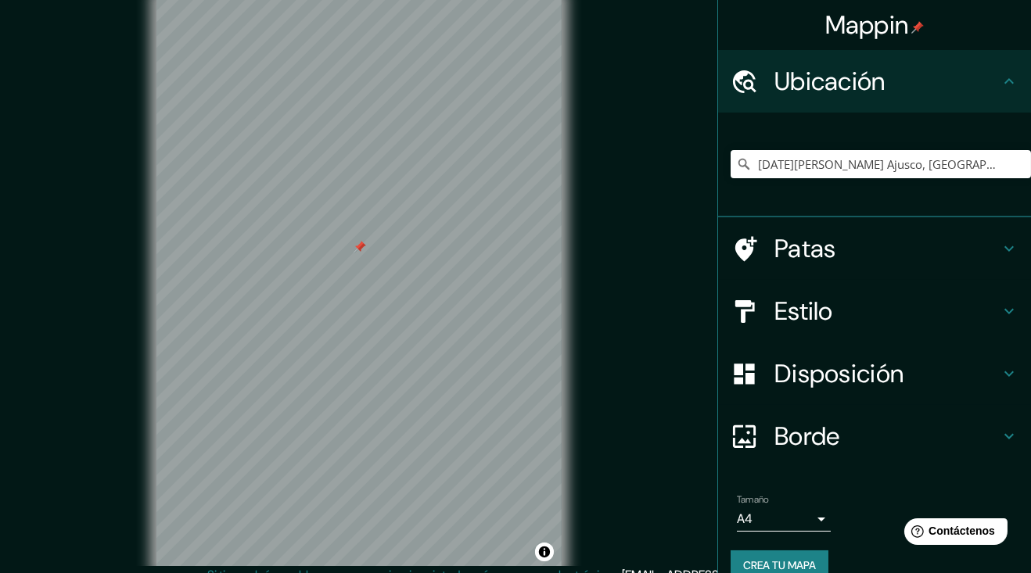
click at [943, 304] on h4 "Estilo" at bounding box center [886, 311] width 225 height 31
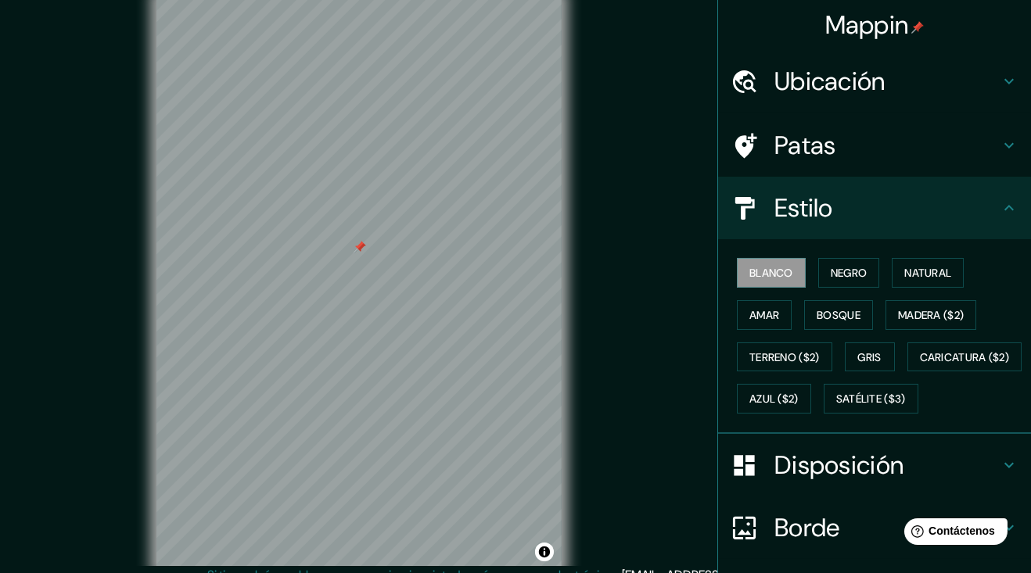
click at [862, 275] on font "Negro" at bounding box center [849, 273] width 37 height 14
click at [838, 311] on font "Bosque" at bounding box center [839, 315] width 44 height 14
click at [921, 275] on font "Natural" at bounding box center [927, 273] width 47 height 14
click at [774, 315] on font "Amar" at bounding box center [764, 315] width 30 height 14
click at [943, 273] on font "Natural" at bounding box center [927, 273] width 47 height 14
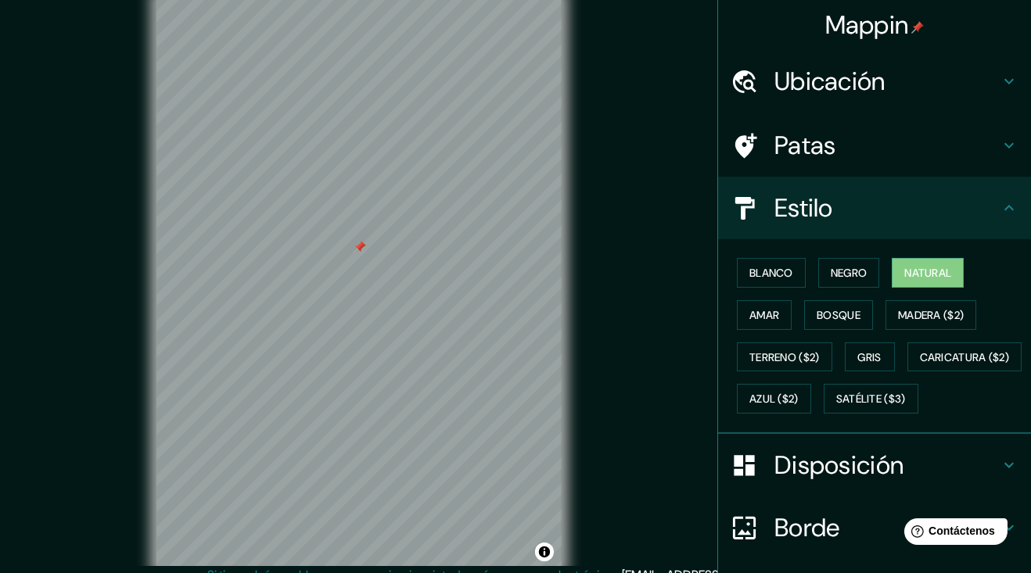
click at [768, 269] on font "Blanco" at bounding box center [771, 273] width 44 height 14
click at [931, 267] on font "Natural" at bounding box center [927, 273] width 47 height 14
click at [954, 311] on font "Madera ($2)" at bounding box center [931, 315] width 66 height 14
click at [870, 344] on button "Gris" at bounding box center [870, 358] width 50 height 30
click at [939, 267] on font "Natural" at bounding box center [927, 273] width 47 height 14
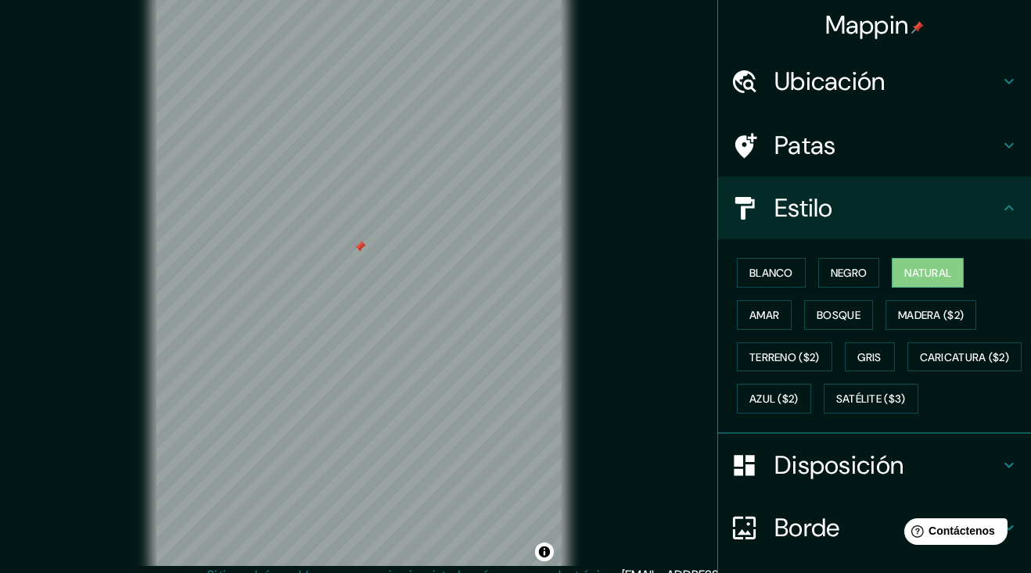
click at [774, 277] on font "Blanco" at bounding box center [771, 273] width 44 height 14
click at [954, 215] on h4 "Estilo" at bounding box center [886, 207] width 225 height 31
click at [992, 207] on h4 "Estilo" at bounding box center [886, 207] width 225 height 31
click at [1011, 207] on icon at bounding box center [1009, 208] width 19 height 19
click at [904, 483] on div "Disposición" at bounding box center [874, 465] width 313 height 63
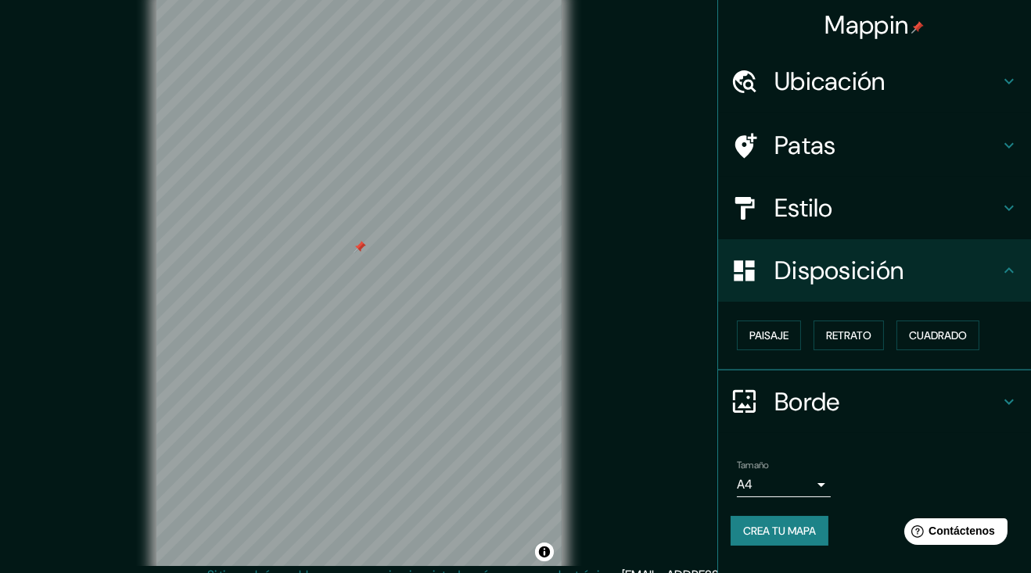
click at [776, 340] on font "Paisaje" at bounding box center [768, 336] width 39 height 14
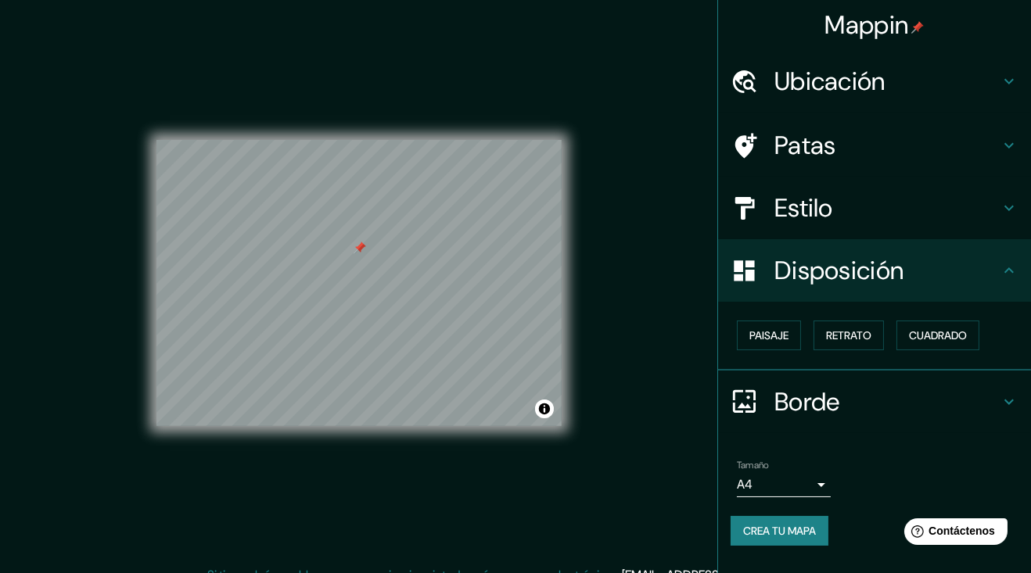
click at [861, 339] on font "Retrato" at bounding box center [848, 336] width 45 height 14
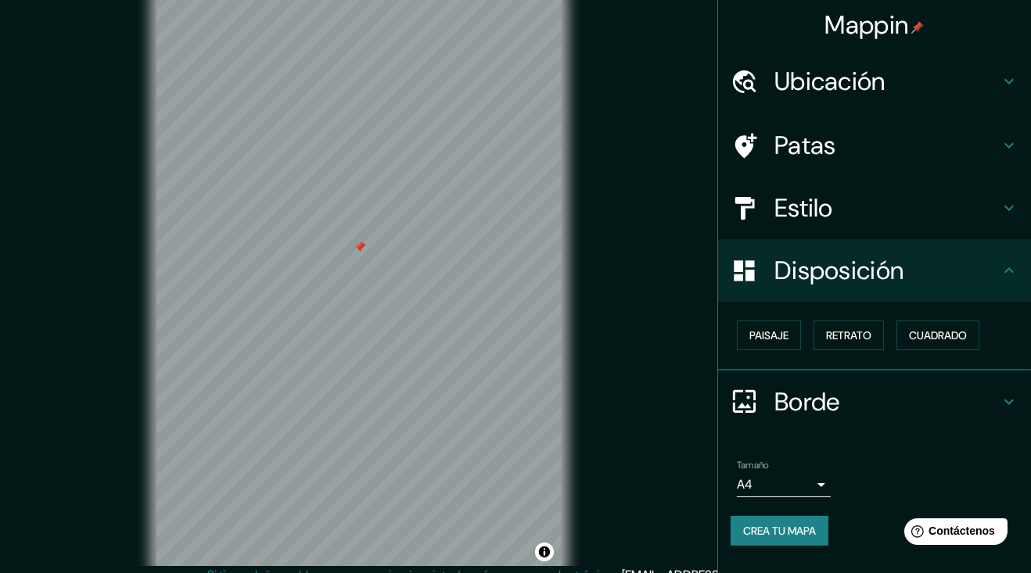
click at [961, 330] on font "Cuadrado" at bounding box center [938, 336] width 58 height 14
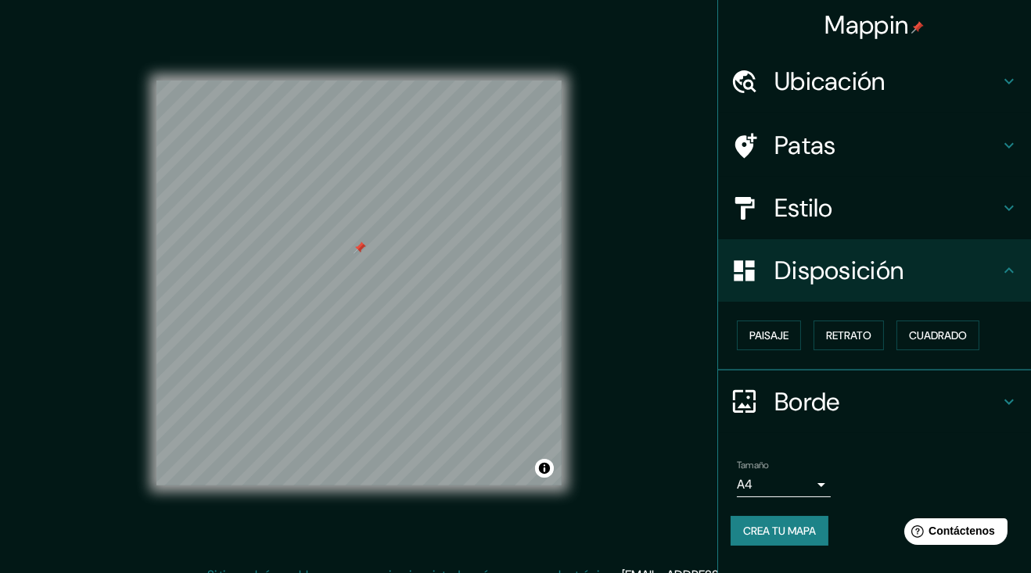
click at [846, 333] on font "Retrato" at bounding box center [848, 336] width 45 height 14
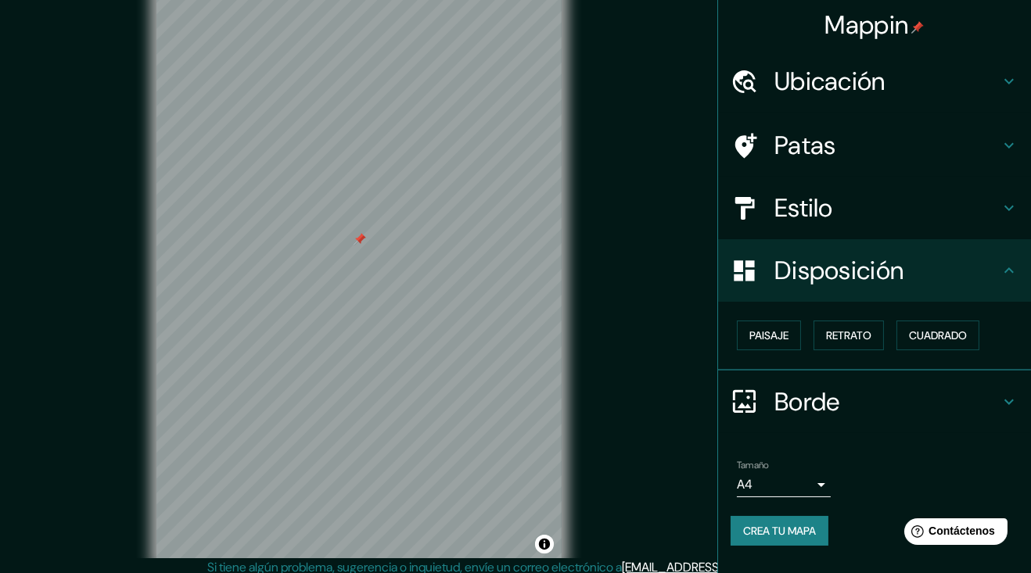
scroll to position [10, 0]
click at [803, 393] on font "Borde" at bounding box center [807, 402] width 66 height 33
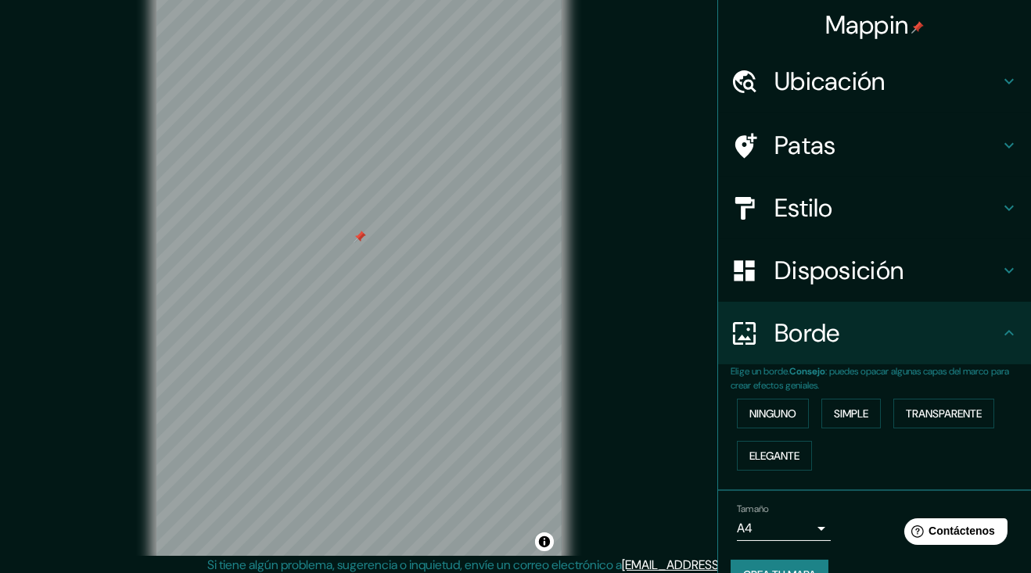
click at [858, 418] on font "Simple" at bounding box center [851, 414] width 34 height 14
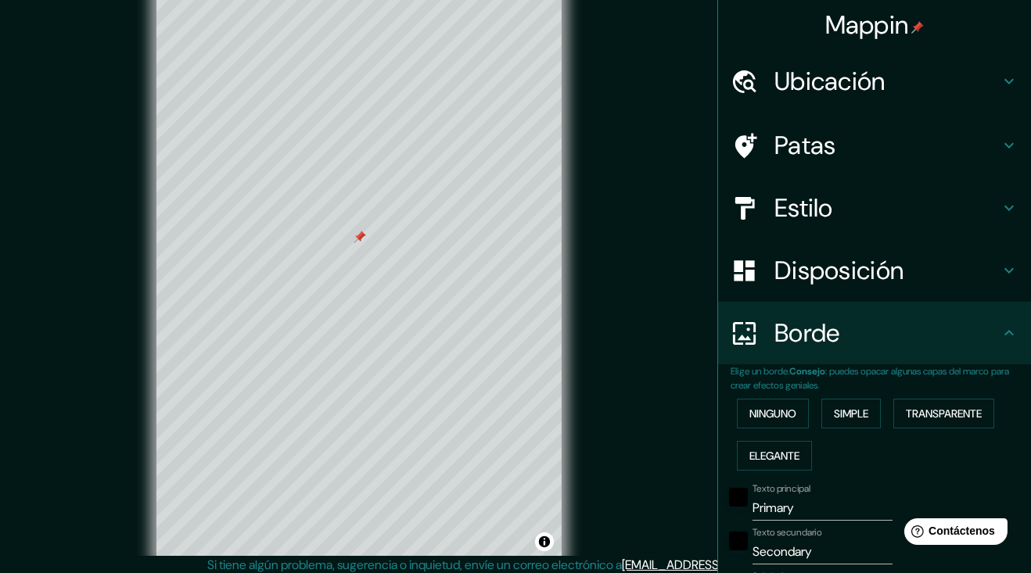
click at [973, 409] on font "Transparente" at bounding box center [944, 414] width 76 height 14
click at [778, 453] on font "Elegante" at bounding box center [774, 456] width 50 height 14
click at [866, 407] on font "Simple" at bounding box center [851, 414] width 34 height 14
click at [789, 418] on font "Ninguno" at bounding box center [772, 414] width 47 height 14
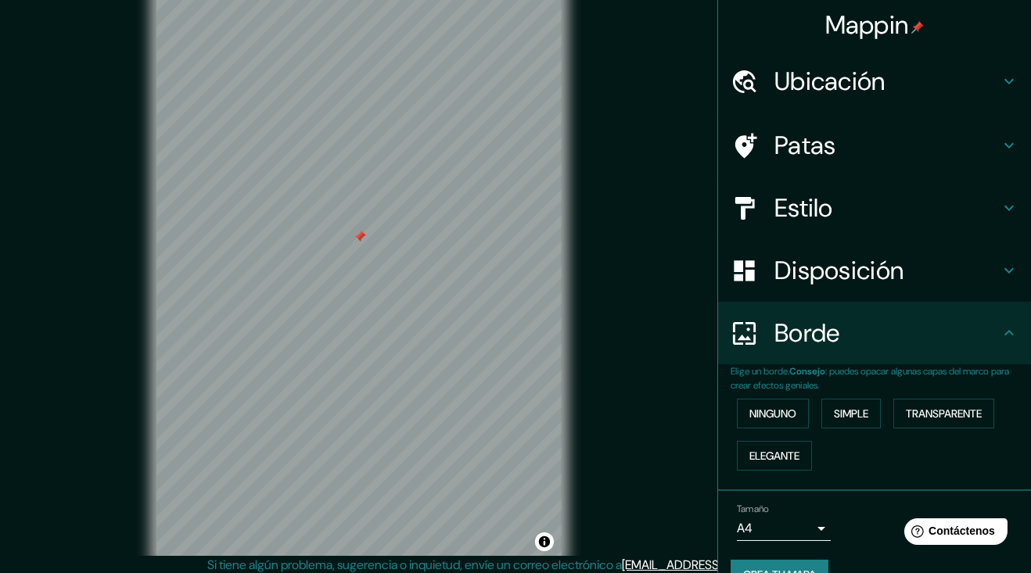
click at [805, 519] on body "Mappin Ubicación San Miguel Ajusco, Ciudad de México, México Patas Estilo Dispo…" at bounding box center [515, 276] width 1031 height 573
click at [812, 528] on body "Mappin Ubicación San Miguel Ajusco, Ciudad de México, México Patas Estilo Dispo…" at bounding box center [515, 276] width 1031 height 573
click at [796, 554] on li "A4" at bounding box center [784, 559] width 94 height 29
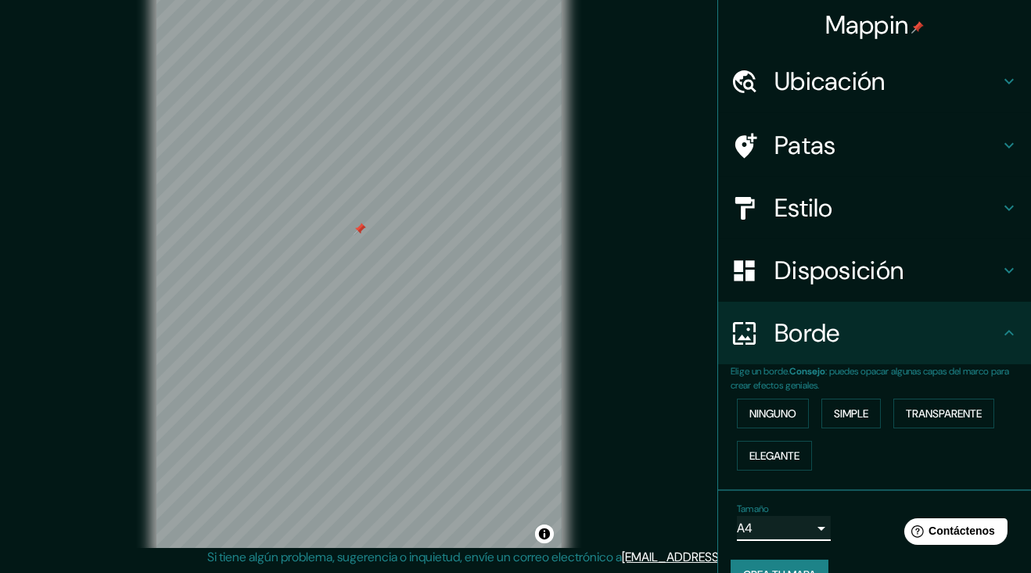
scroll to position [77, 0]
